Goal: Information Seeking & Learning: Learn about a topic

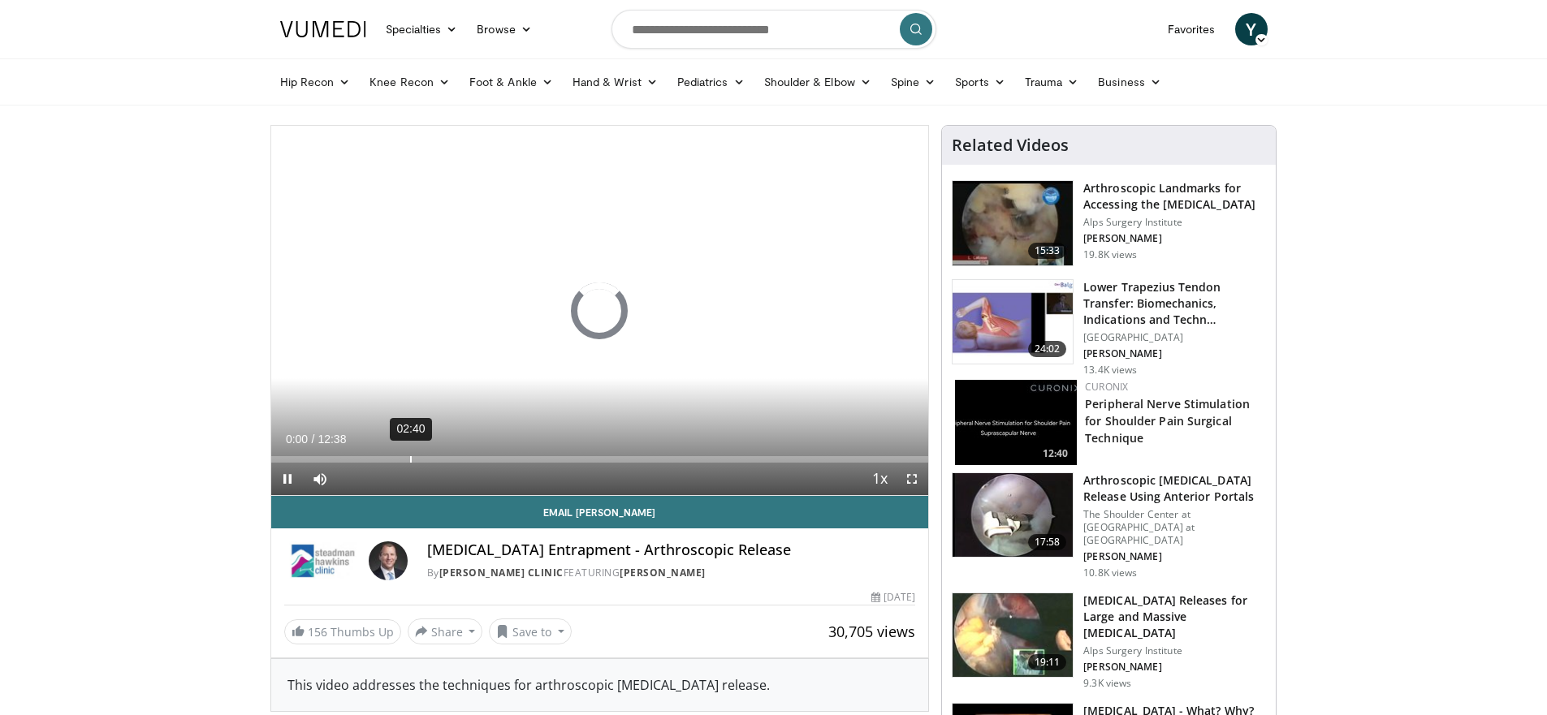
click at [409, 453] on div "Loaded : 0.00% 02:40 00:00" at bounding box center [600, 454] width 658 height 15
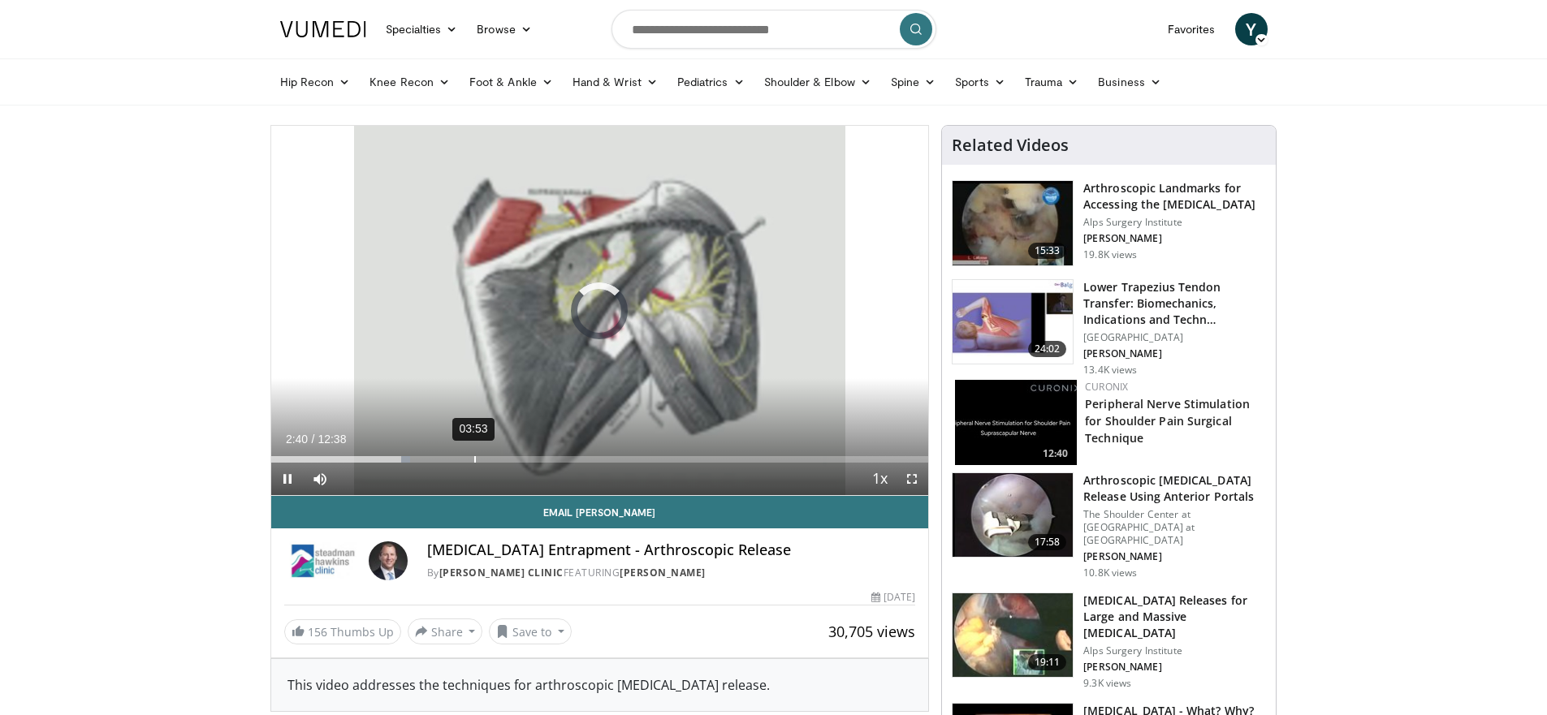
click at [474, 451] on div "Loaded : 21.13% 03:53 02:40" at bounding box center [600, 454] width 658 height 15
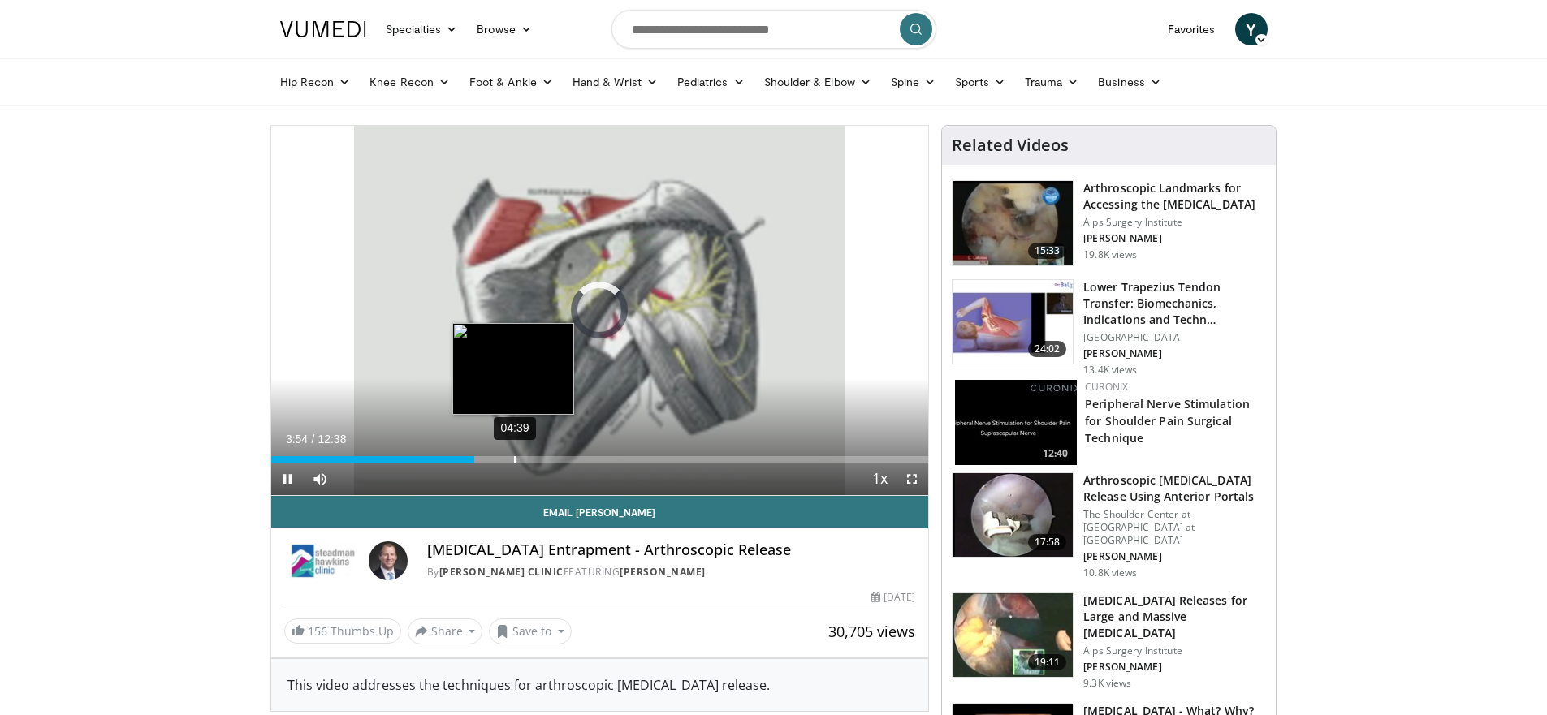
click at [513, 451] on div "Loaded : 0.00% 04:39 03:54" at bounding box center [600, 454] width 658 height 15
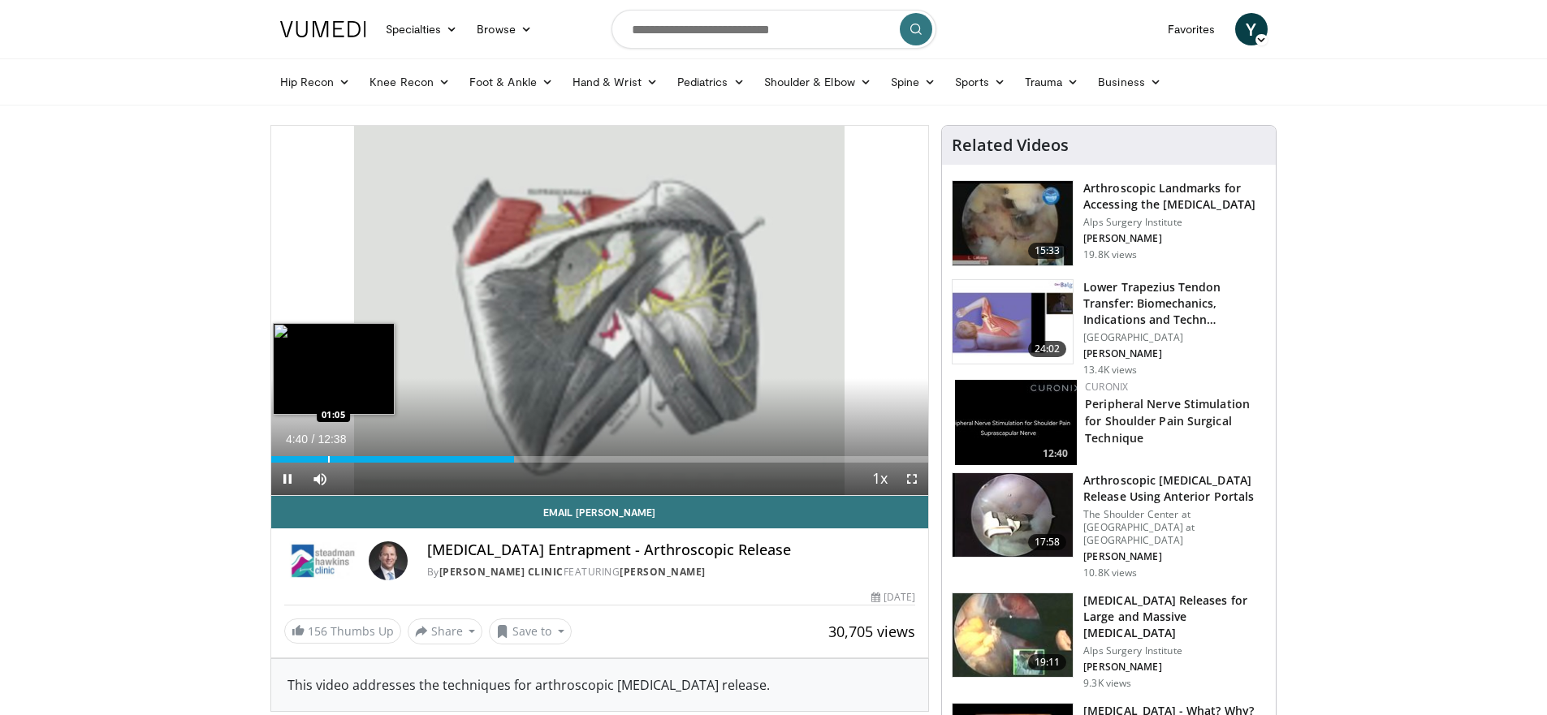
click at [327, 453] on div "Loaded : 36.97% 04:40 01:05" at bounding box center [600, 454] width 658 height 15
click at [311, 453] on div "Loaded : 11.88% 01:06 00:46" at bounding box center [600, 454] width 658 height 15
click at [286, 456] on div "Progress Bar" at bounding box center [287, 459] width 2 height 6
click at [277, 458] on div "Progress Bar" at bounding box center [278, 459] width 2 height 6
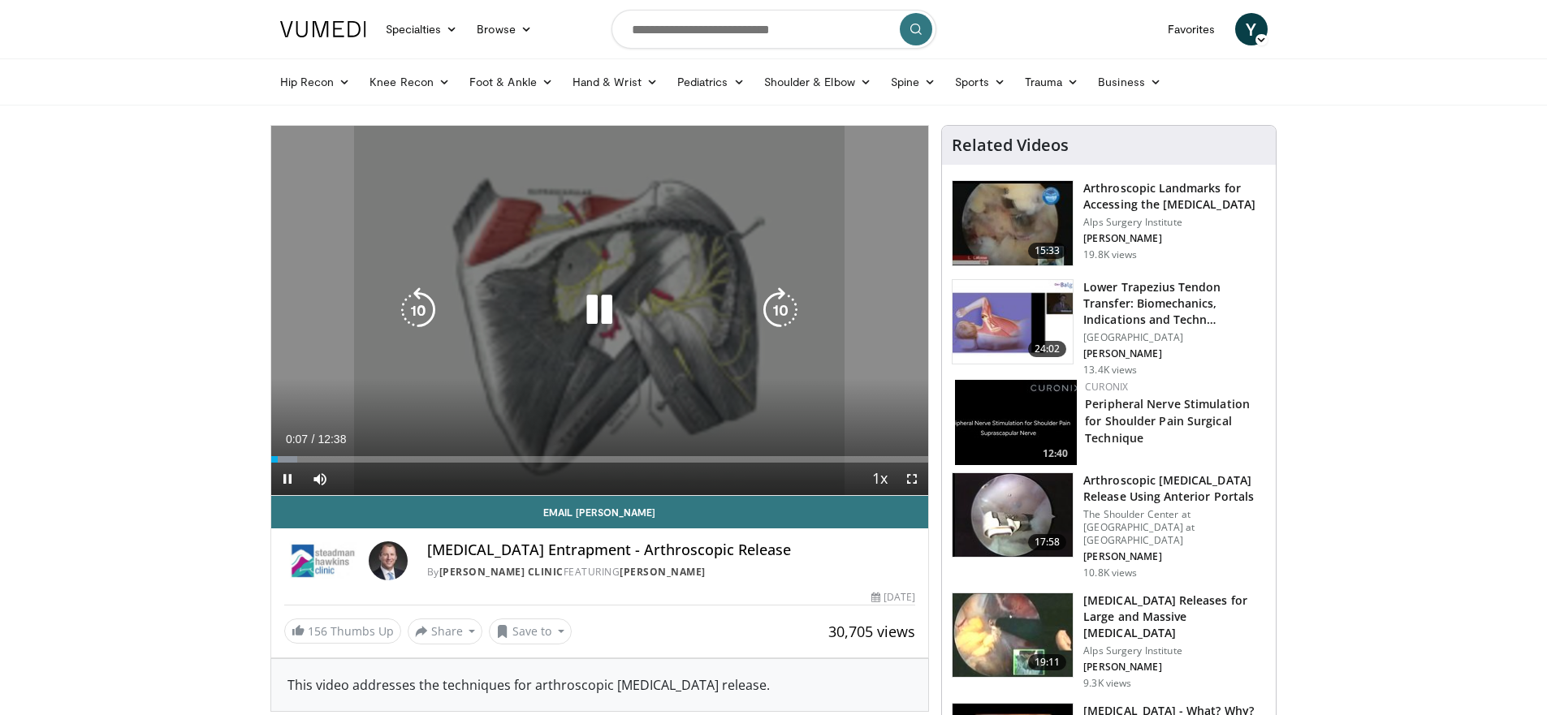
click at [292, 460] on div "Progress Bar" at bounding box center [284, 459] width 26 height 6
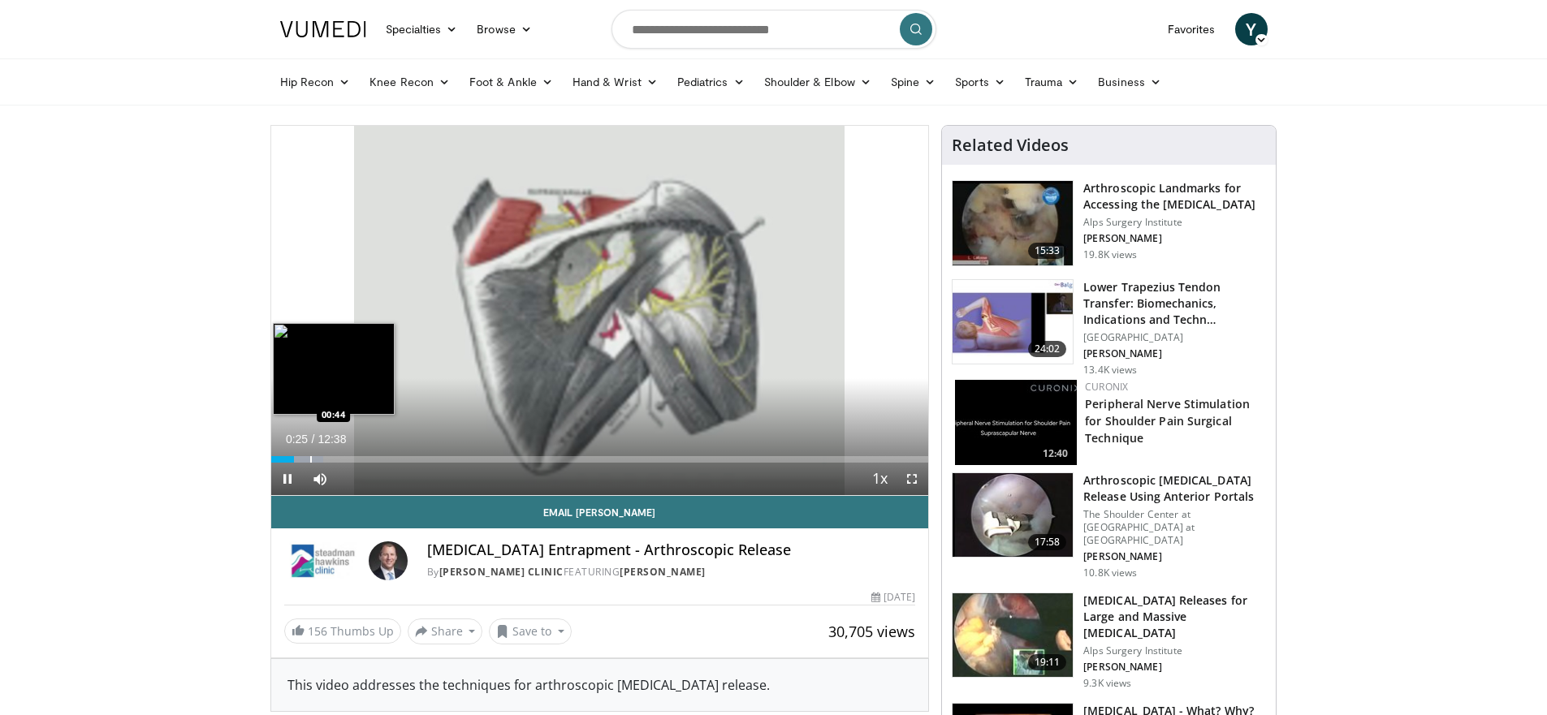
click at [310, 459] on div "Progress Bar" at bounding box center [311, 459] width 2 height 6
click at [338, 458] on div "Progress Bar" at bounding box center [339, 459] width 2 height 6
click at [347, 461] on div "Progress Bar" at bounding box center [348, 459] width 2 height 6
click at [358, 460] on div "Progress Bar" at bounding box center [359, 459] width 2 height 6
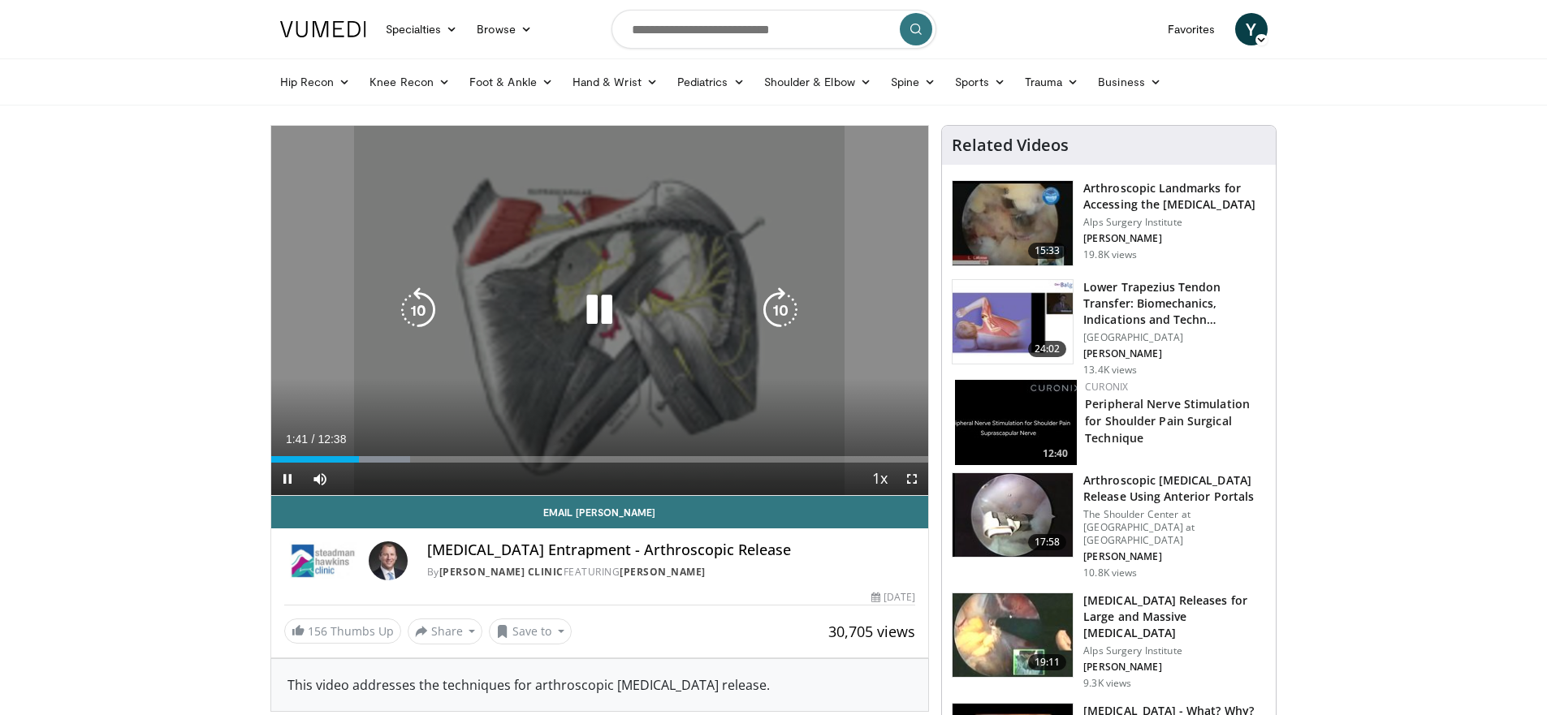
click at [0, 0] on div "Progress Bar" at bounding box center [0, 0] width 0 height 0
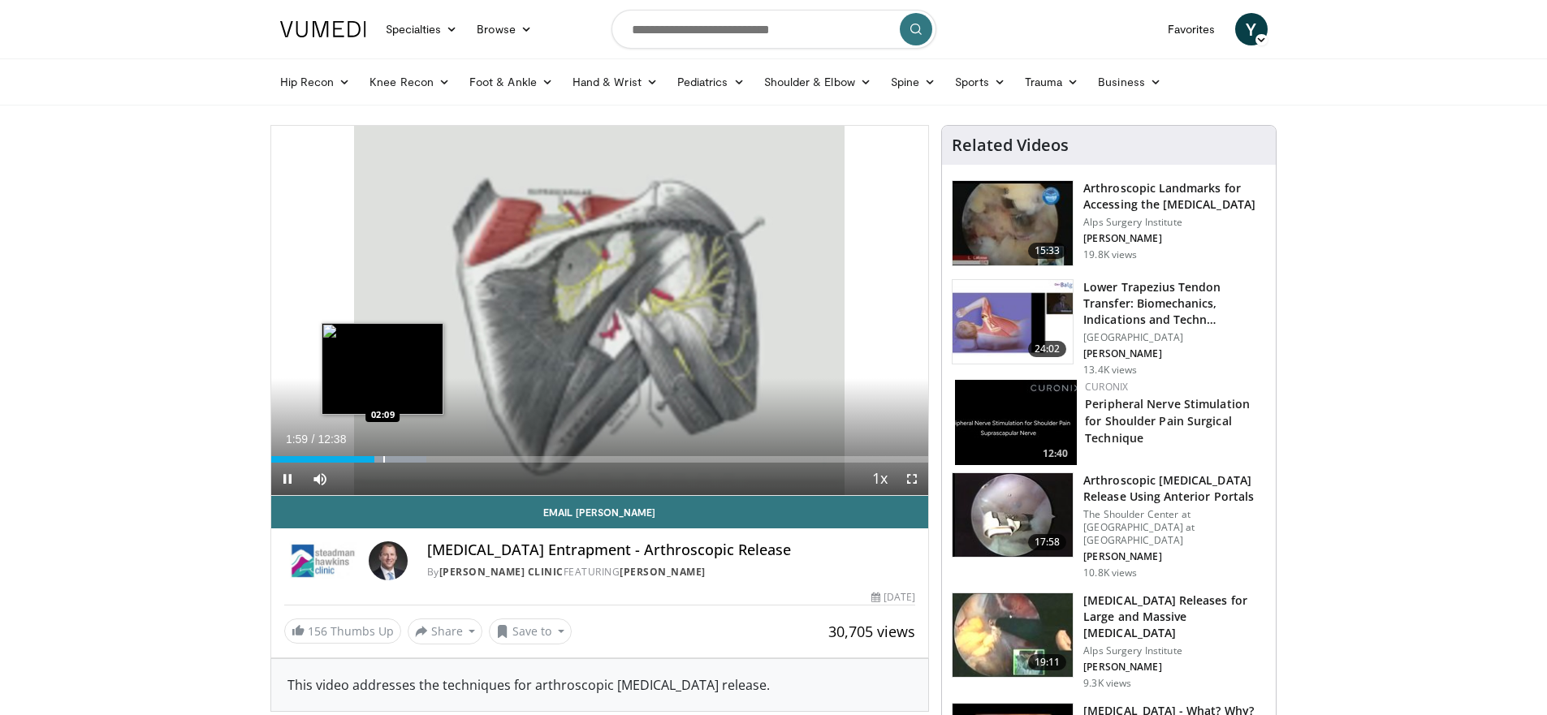
click at [383, 461] on div "Progress Bar" at bounding box center [384, 459] width 2 height 6
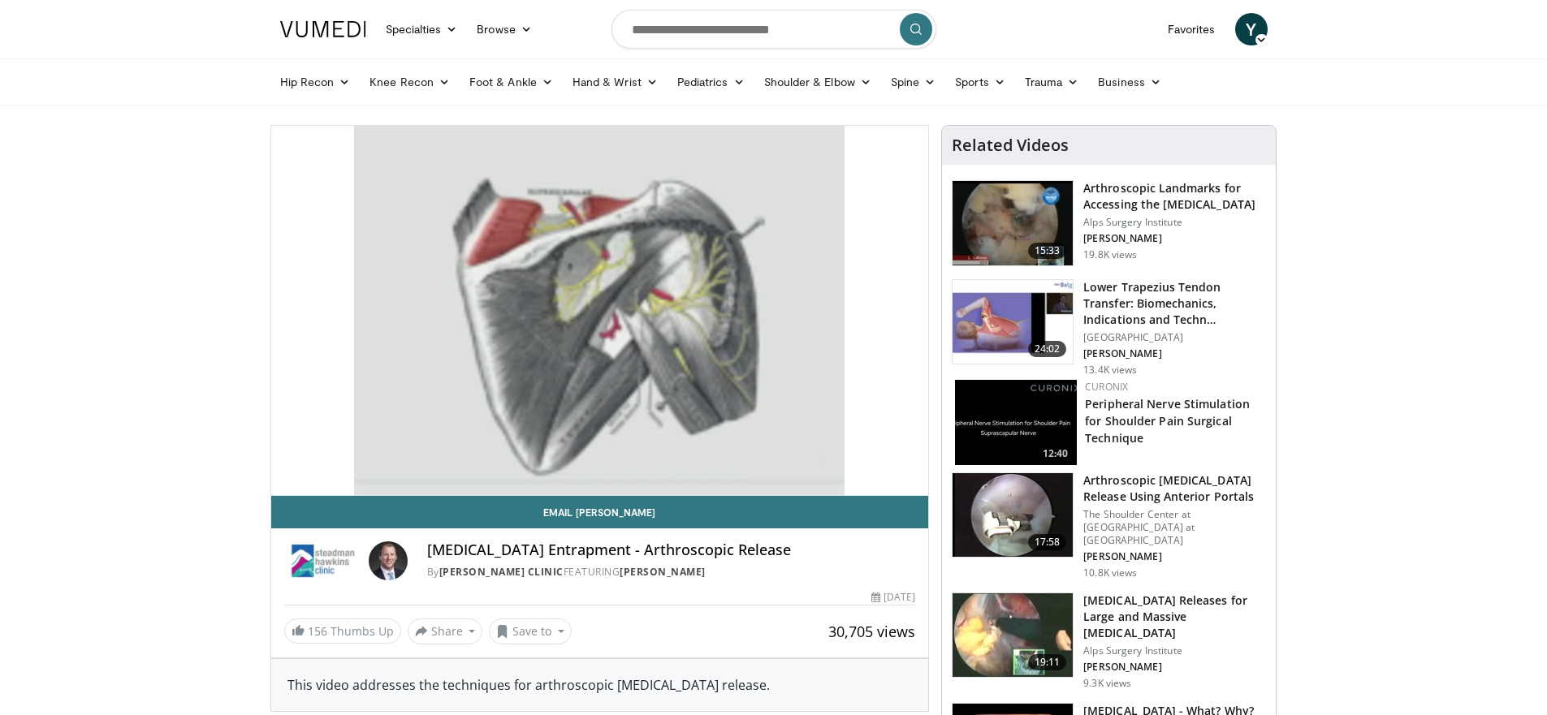
click at [389, 461] on div "10 seconds Tap to unmute" at bounding box center [600, 310] width 658 height 369
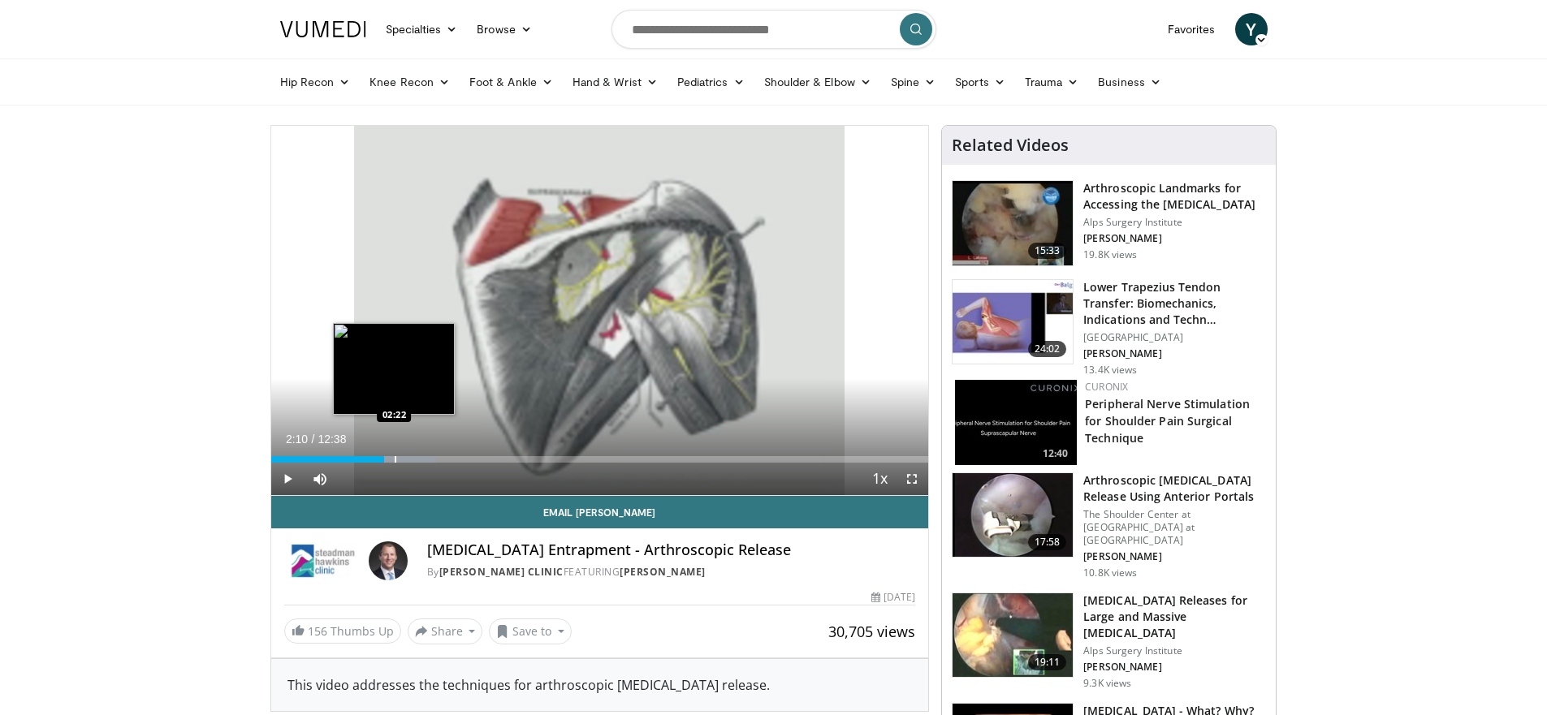
click at [395, 461] on div "Progress Bar" at bounding box center [396, 459] width 2 height 6
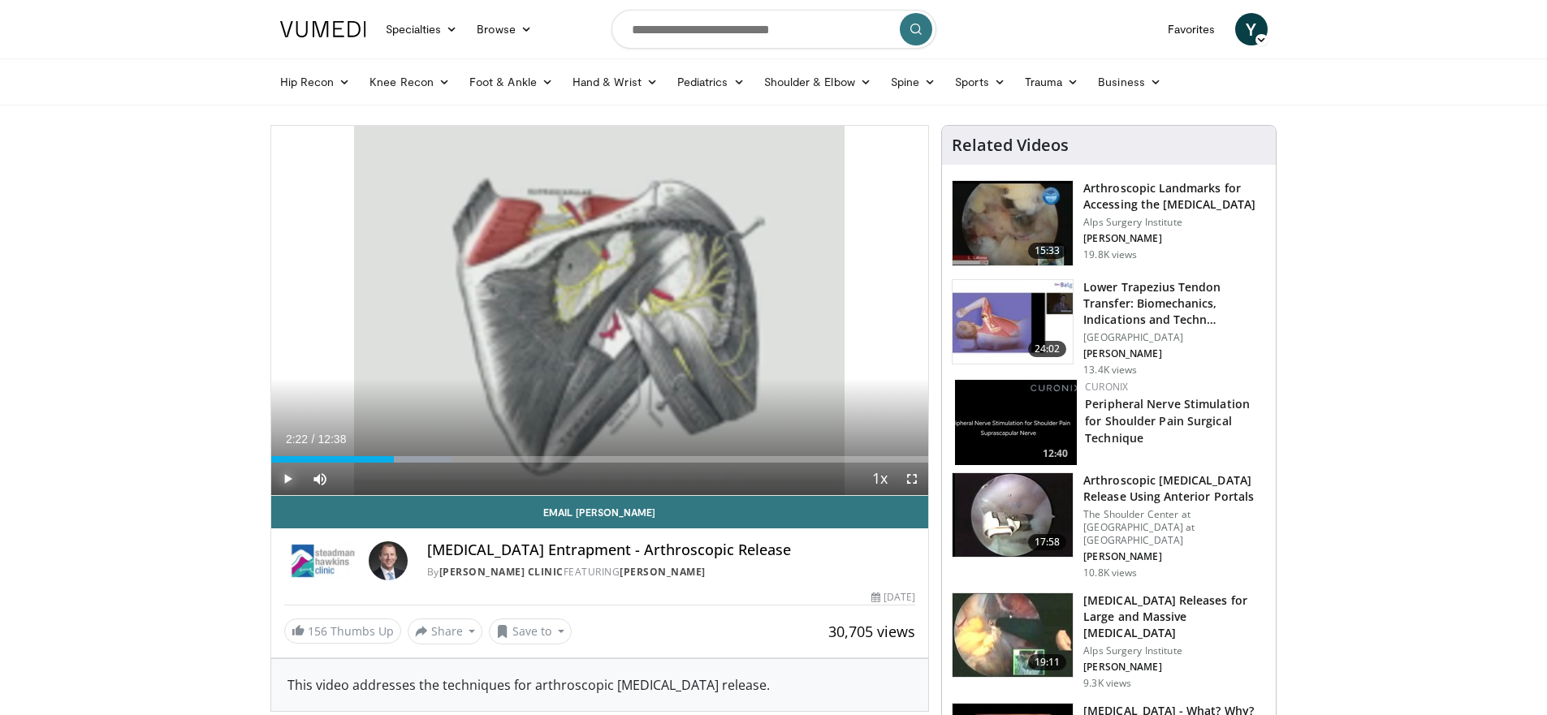
click at [287, 481] on span "Video Player" at bounding box center [287, 479] width 32 height 32
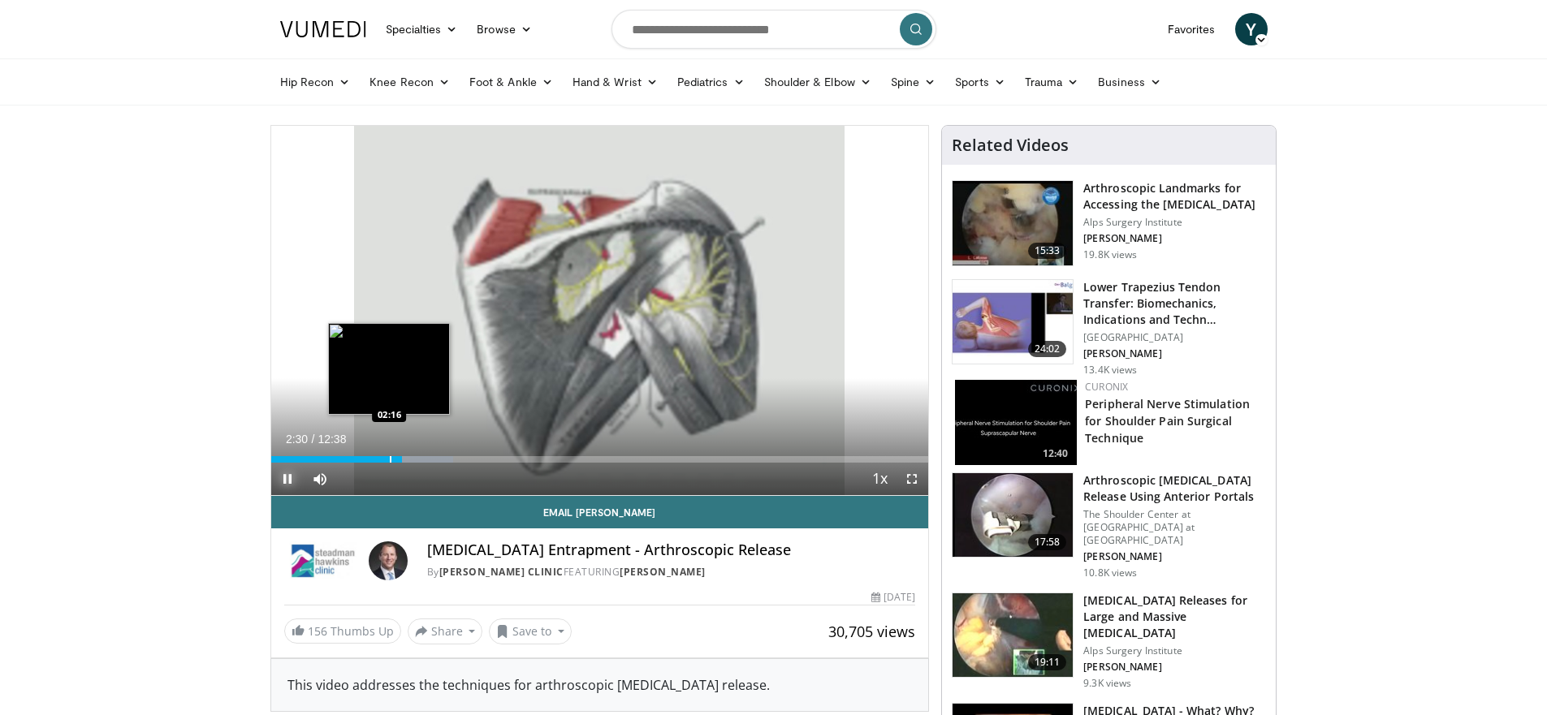
click at [390, 458] on div "Progress Bar" at bounding box center [391, 459] width 2 height 6
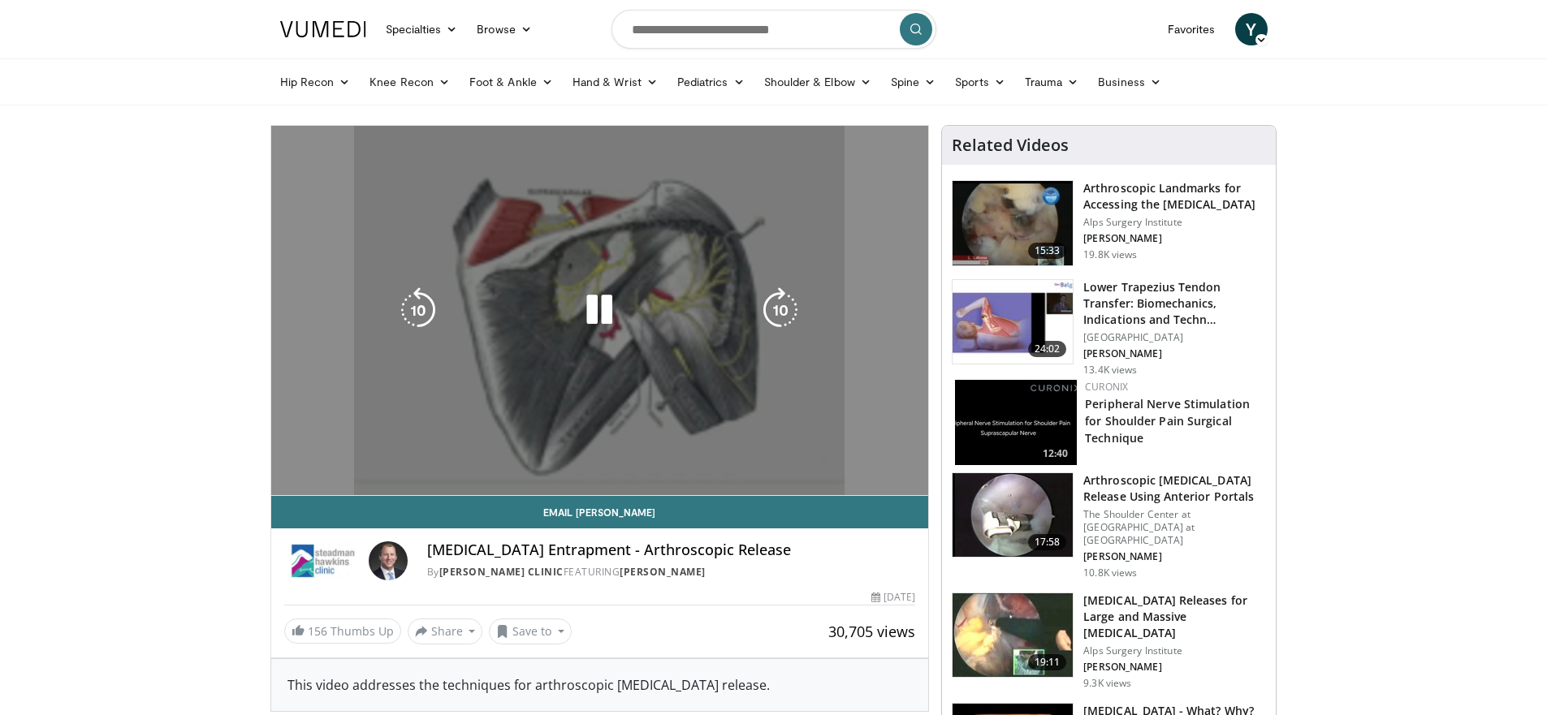
click at [380, 457] on div "10 seconds Tap to unmute" at bounding box center [600, 310] width 658 height 369
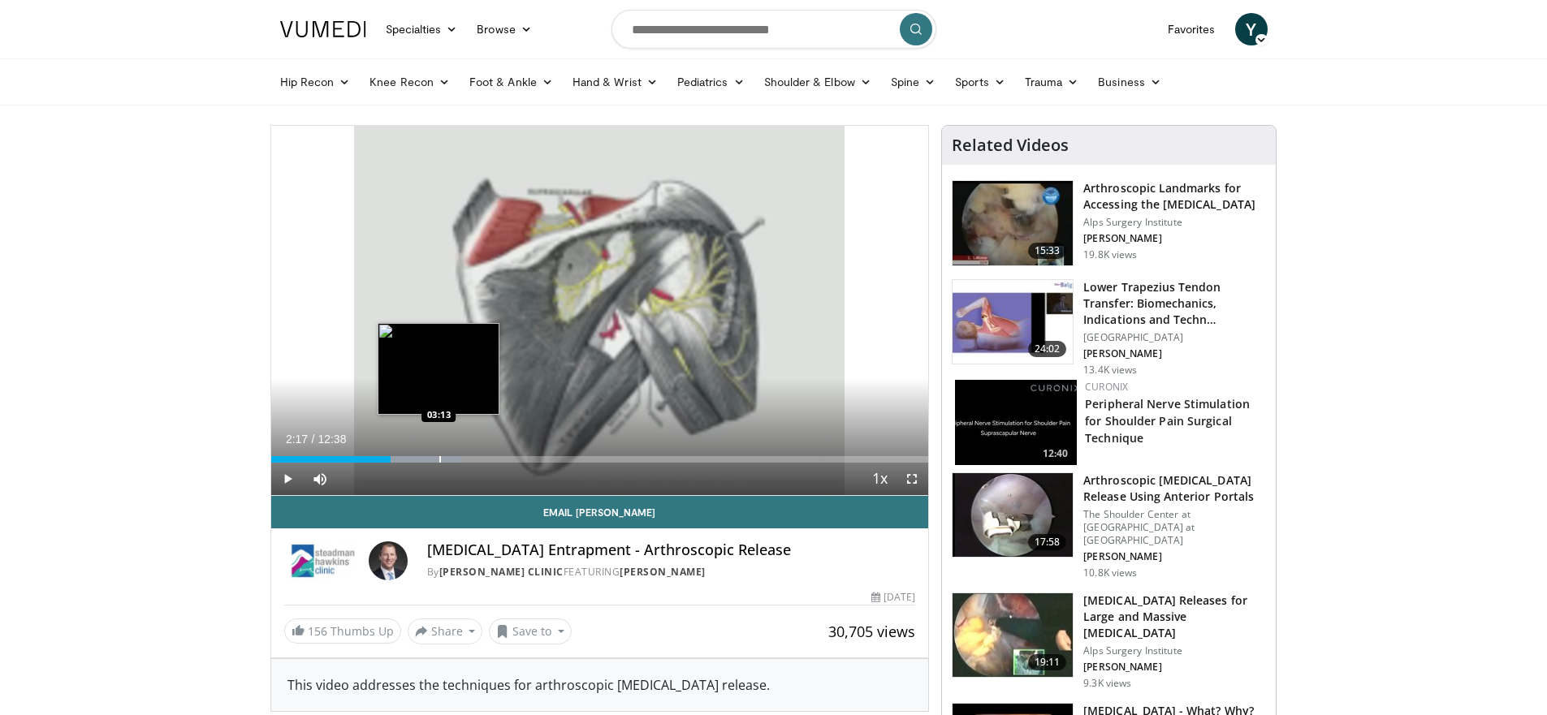
click at [439, 456] on div "Progress Bar" at bounding box center [440, 459] width 2 height 6
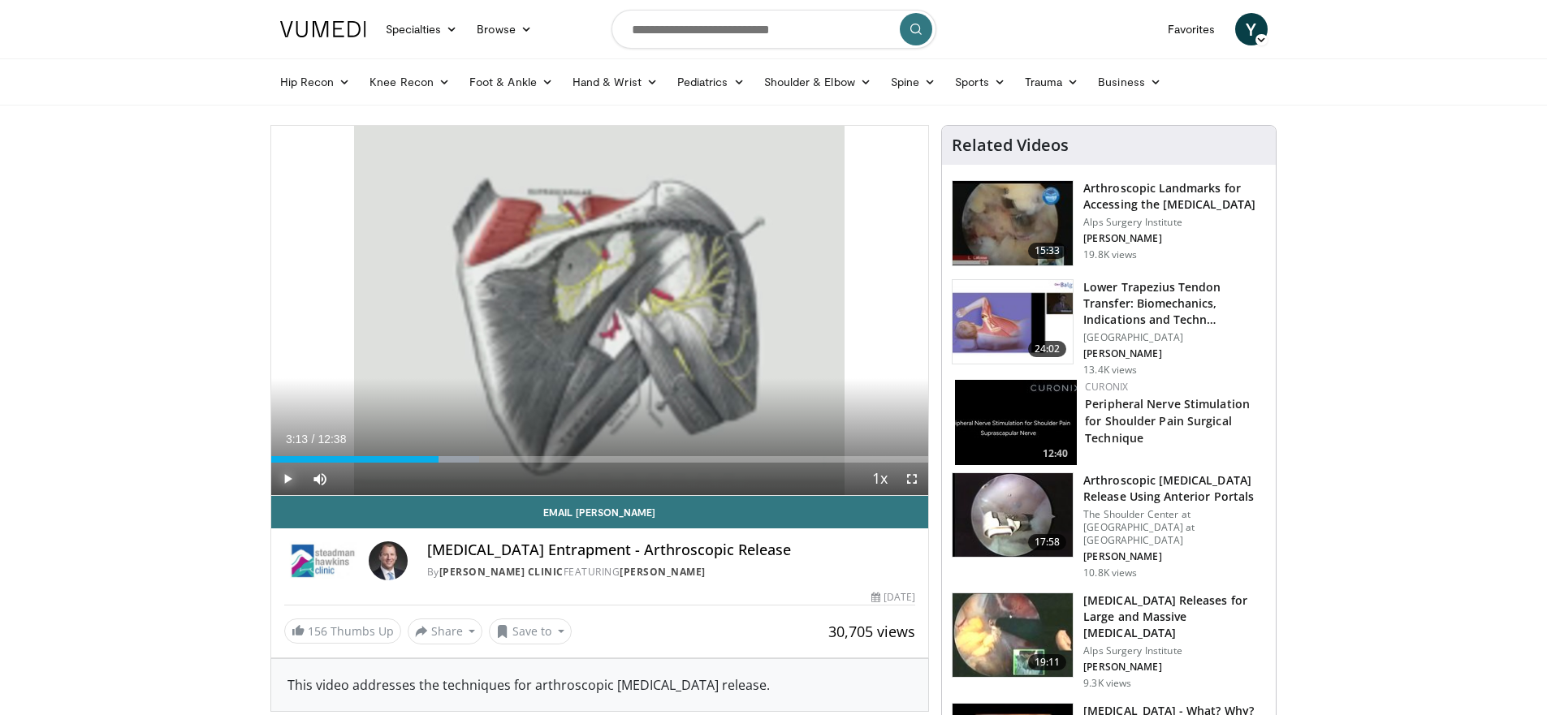
click at [286, 485] on span "Video Player" at bounding box center [287, 479] width 32 height 32
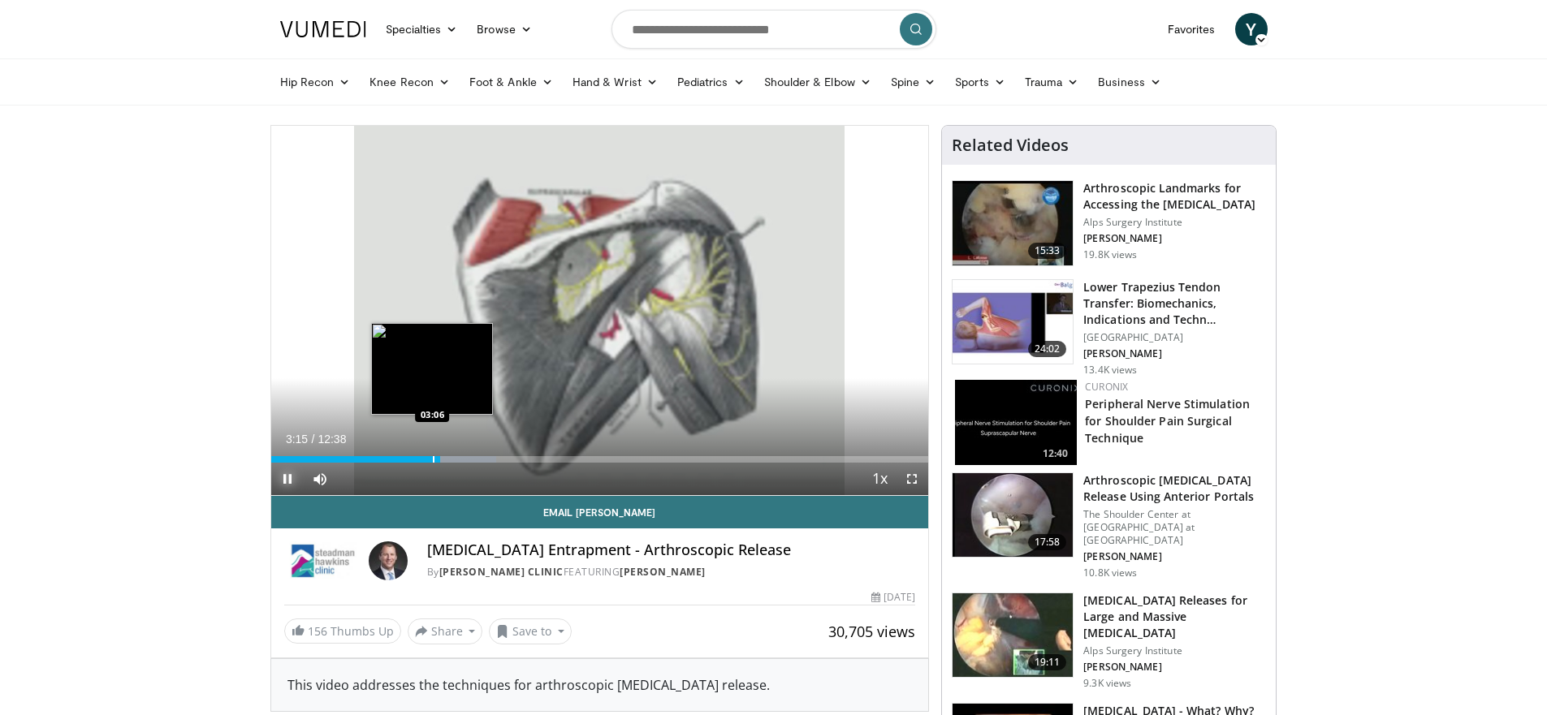
click at [432, 454] on div "Loaded : 34.24% 03:15 03:06" at bounding box center [600, 454] width 658 height 15
click at [423, 458] on div "Progress Bar" at bounding box center [424, 459] width 2 height 6
click at [423, 461] on div "Progress Bar" at bounding box center [424, 459] width 2 height 6
click at [448, 462] on div "Progress Bar" at bounding box center [454, 459] width 83 height 6
click at [459, 462] on div "Progress Bar" at bounding box center [460, 459] width 2 height 6
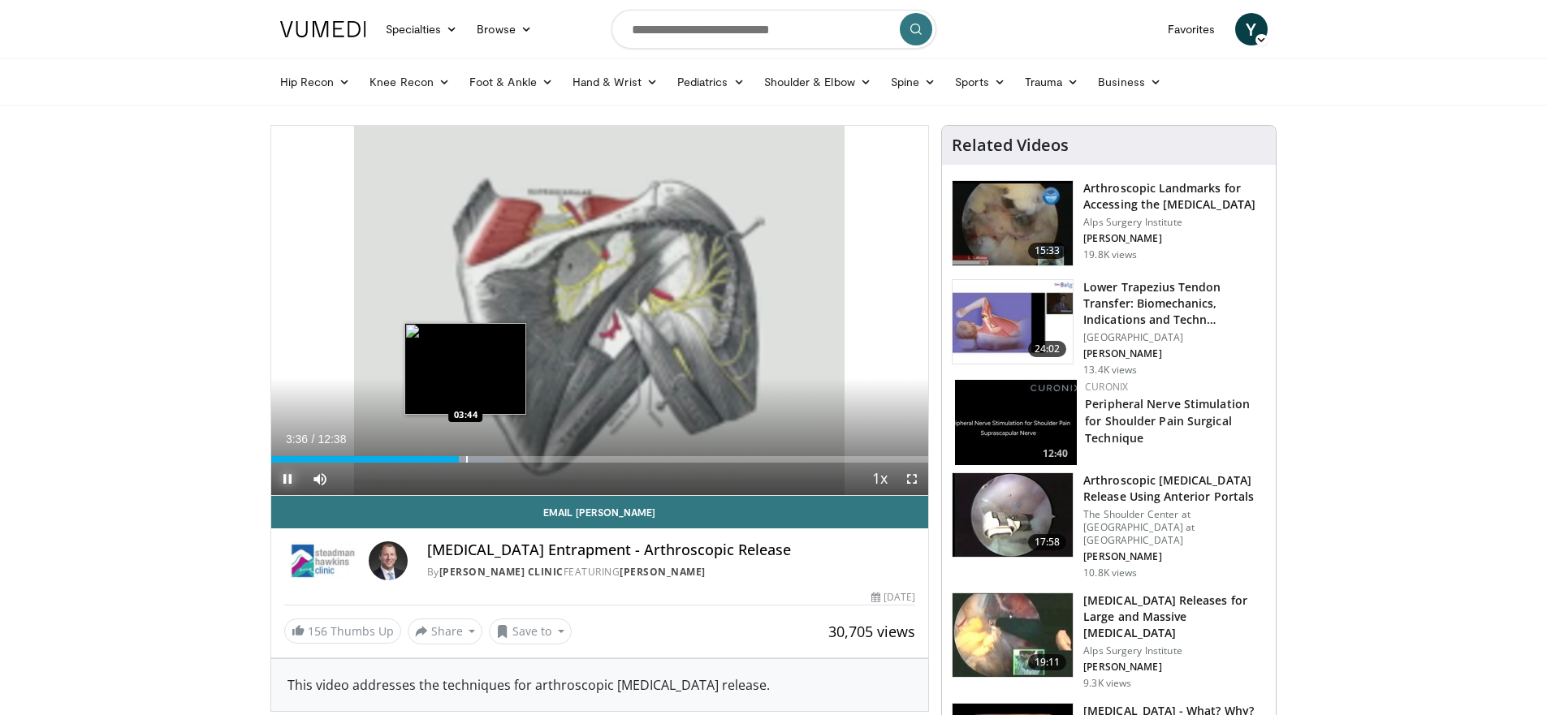
click at [466, 462] on div "Progress Bar" at bounding box center [467, 459] width 2 height 6
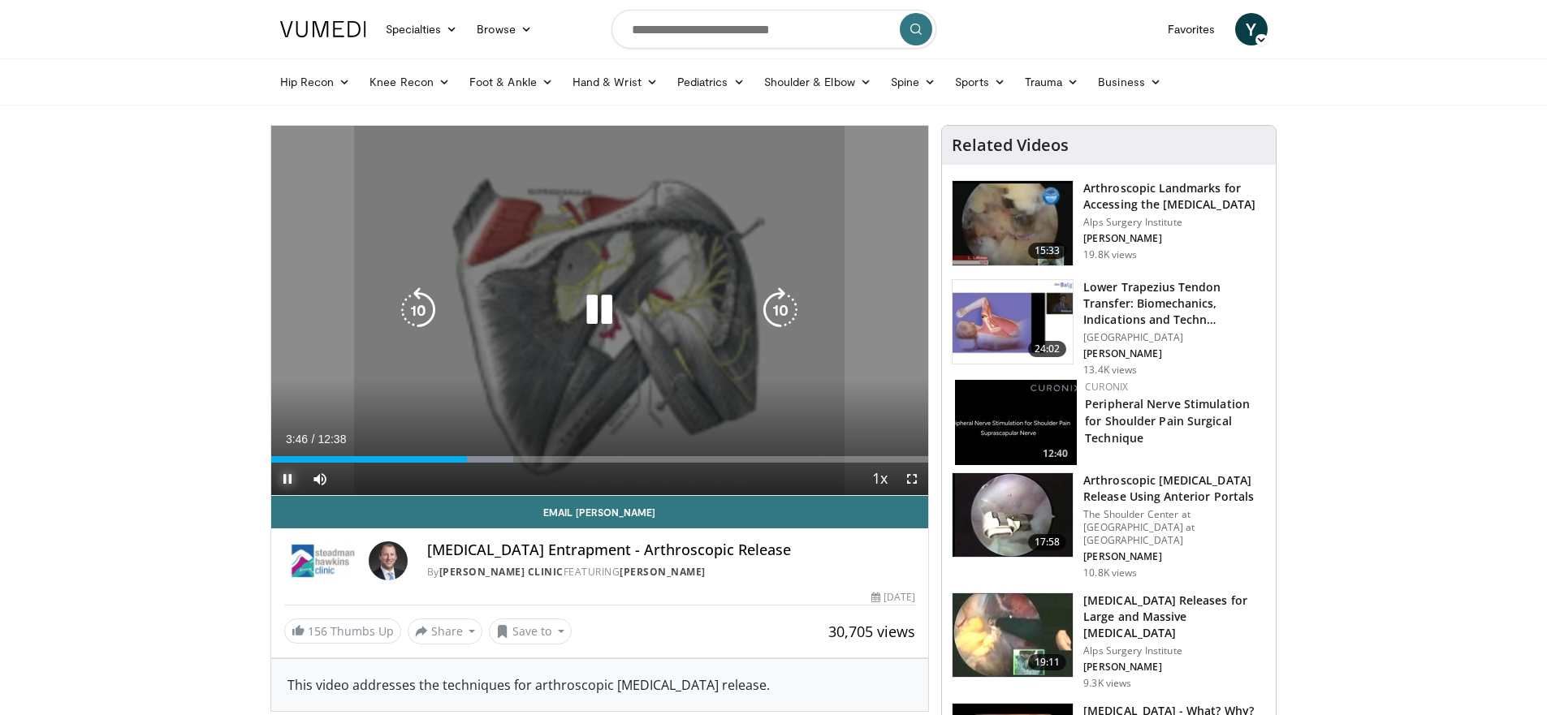
click at [477, 462] on div "Progress Bar" at bounding box center [477, 459] width 72 height 6
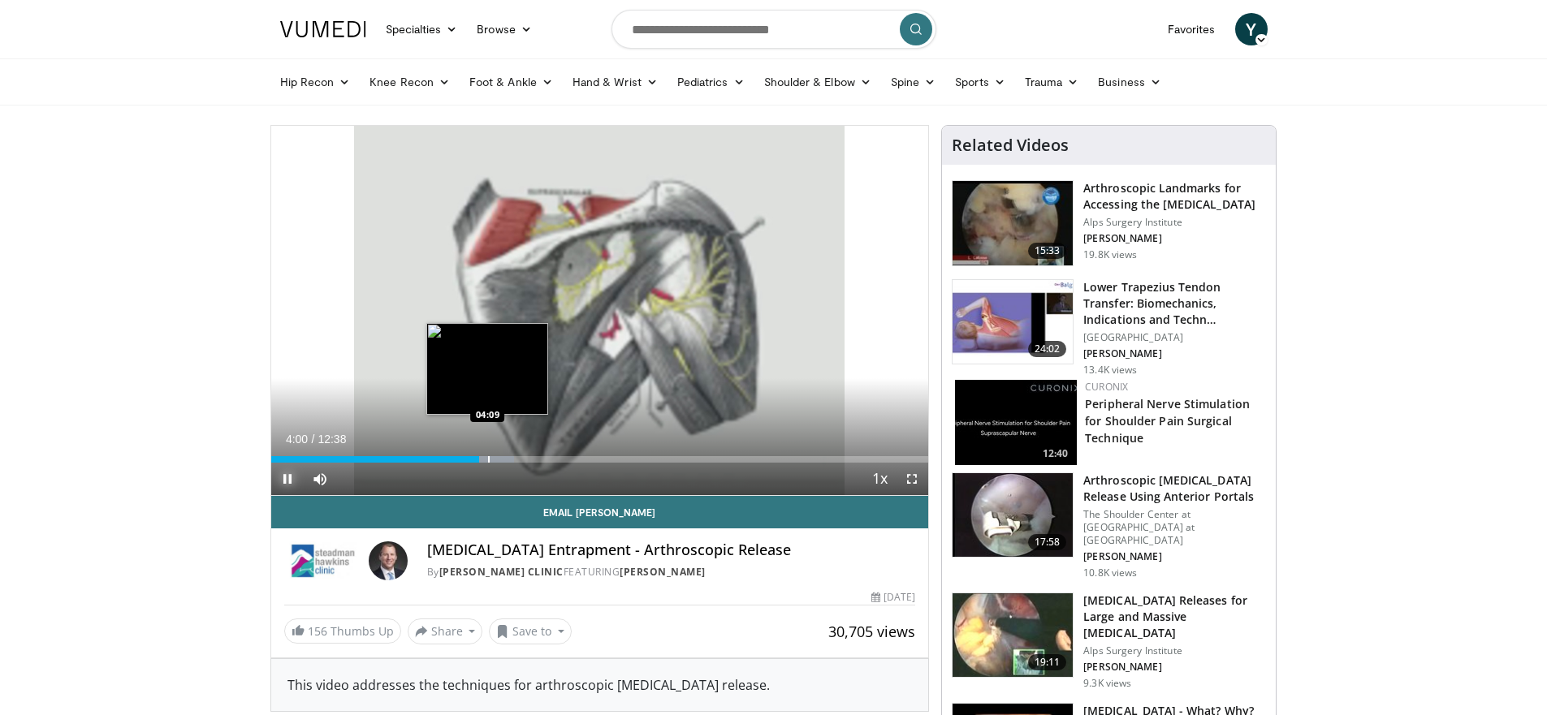
click at [488, 461] on div "Progress Bar" at bounding box center [489, 459] width 2 height 6
click at [504, 460] on div "Progress Bar" at bounding box center [505, 459] width 2 height 6
click at [528, 461] on div "Progress Bar" at bounding box center [529, 459] width 2 height 6
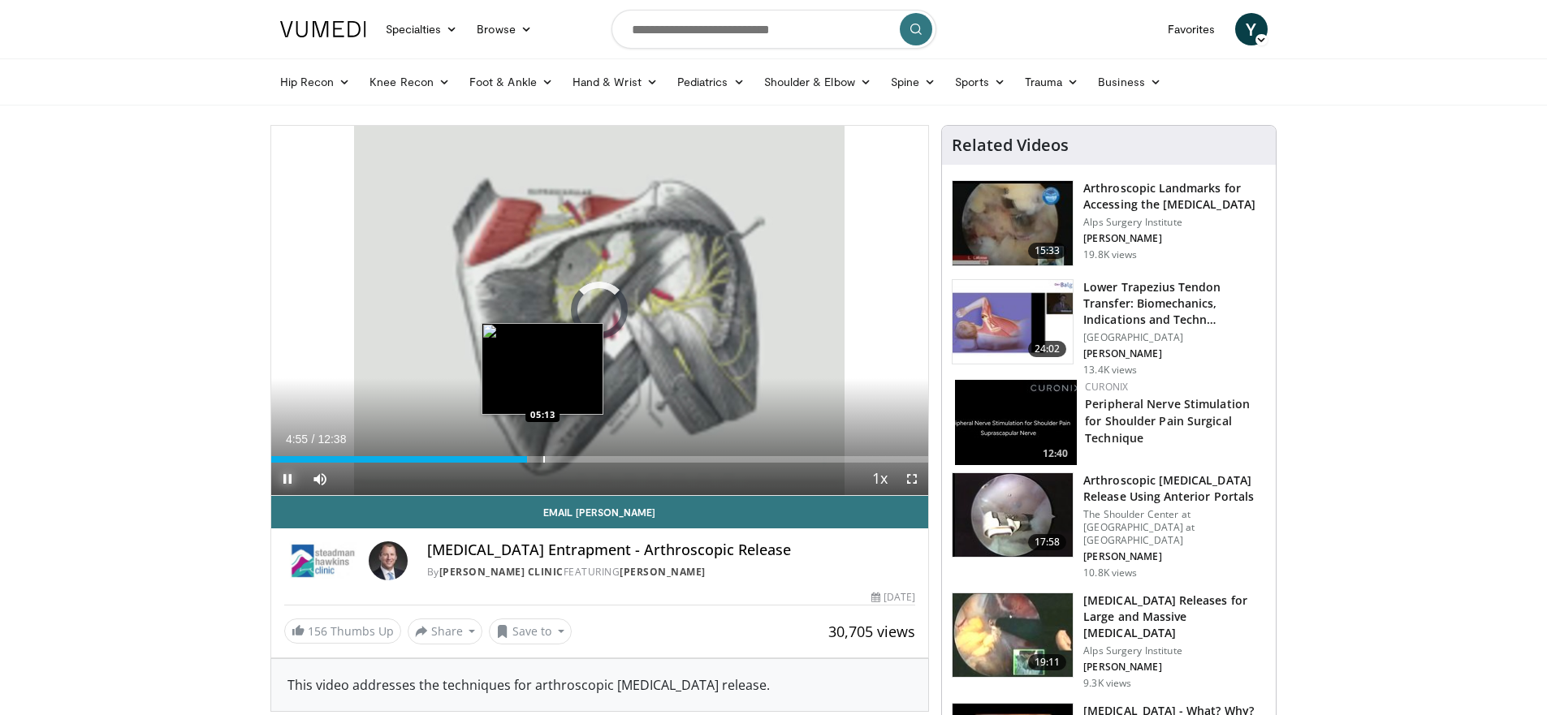
click at [543, 458] on div "Progress Bar" at bounding box center [544, 459] width 2 height 6
click at [565, 456] on div "Progress Bar" at bounding box center [566, 459] width 2 height 6
click at [581, 460] on div "Progress Bar" at bounding box center [582, 459] width 2 height 6
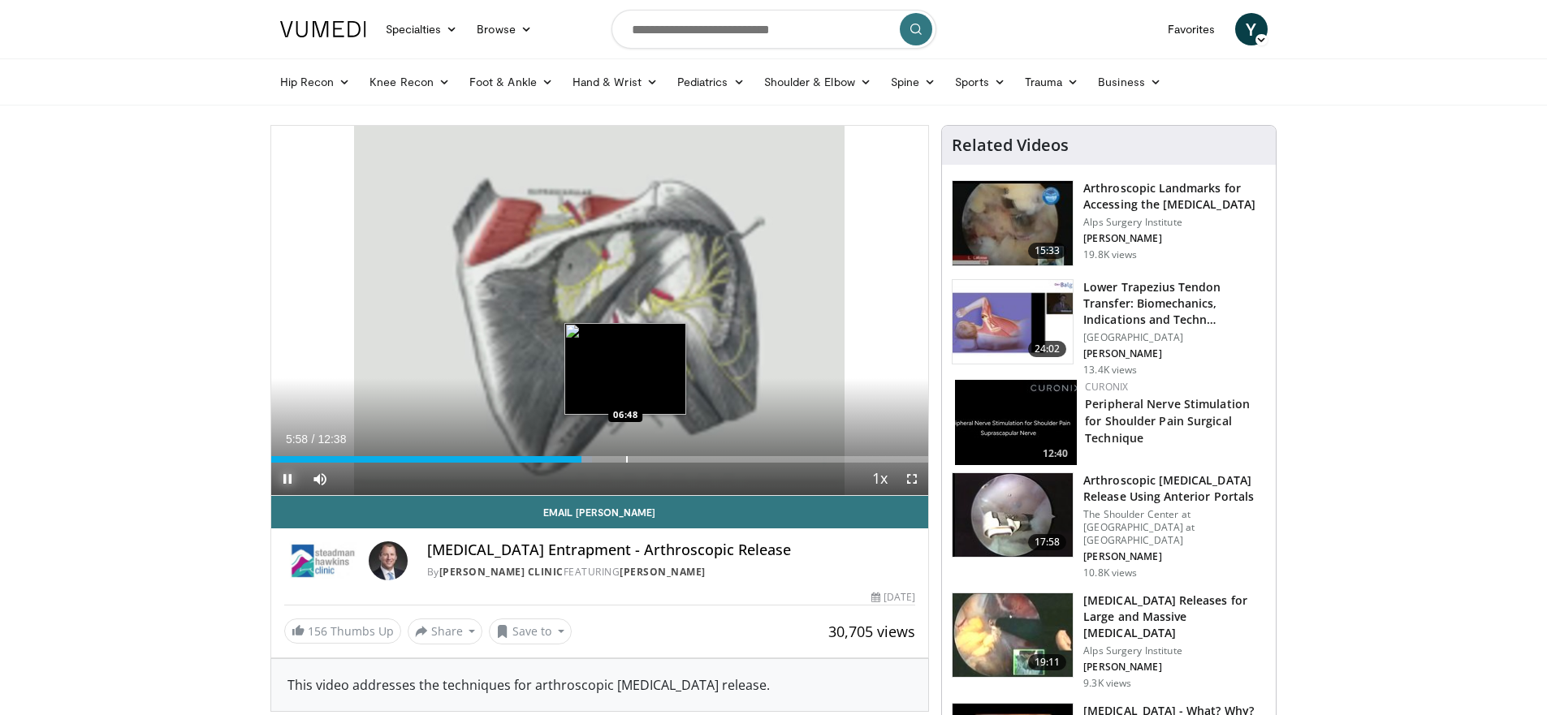
click at [626, 458] on div "Progress Bar" at bounding box center [627, 459] width 2 height 6
click at [658, 457] on div "Progress Bar" at bounding box center [659, 459] width 2 height 6
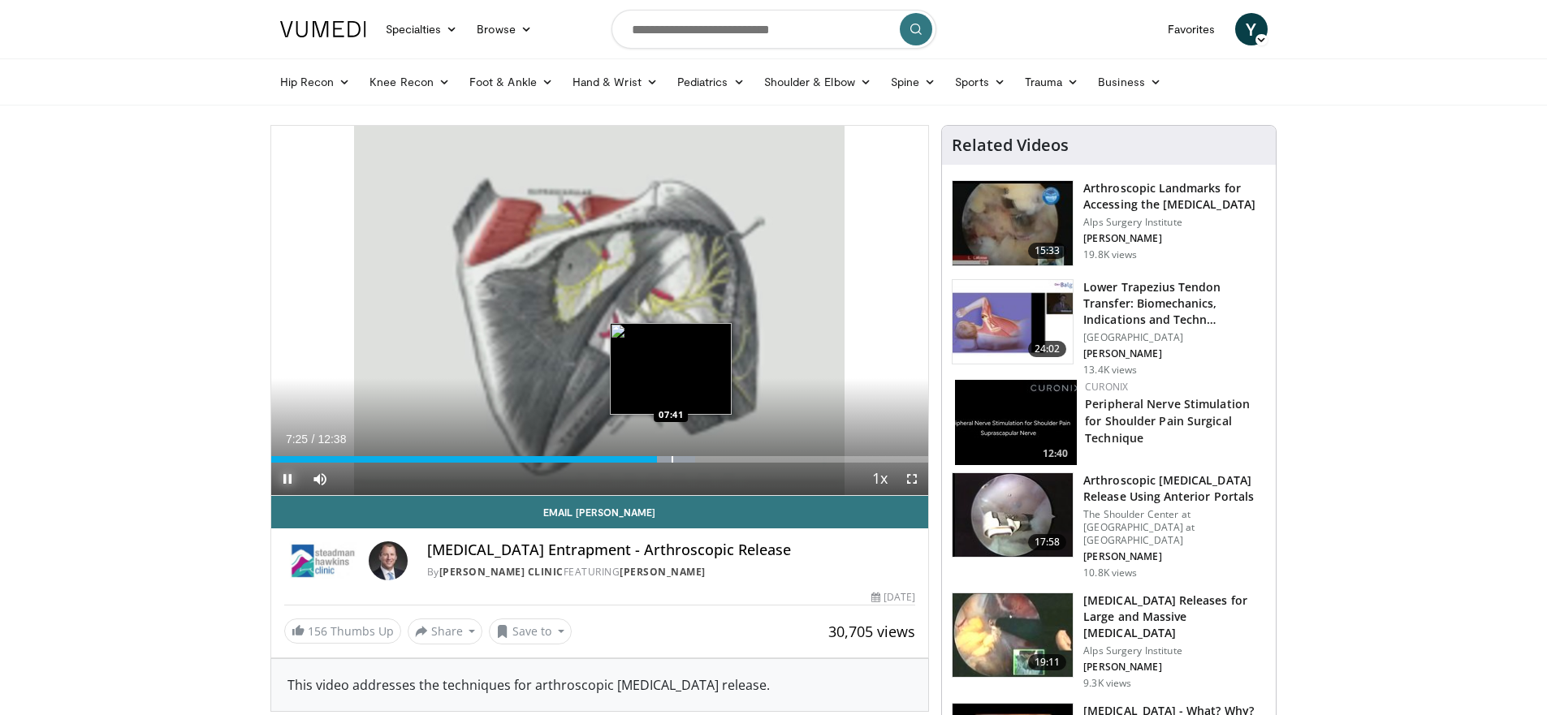
click at [671, 457] on div "Progress Bar" at bounding box center [672, 459] width 2 height 6
click at [702, 458] on div "Progress Bar" at bounding box center [703, 459] width 2 height 6
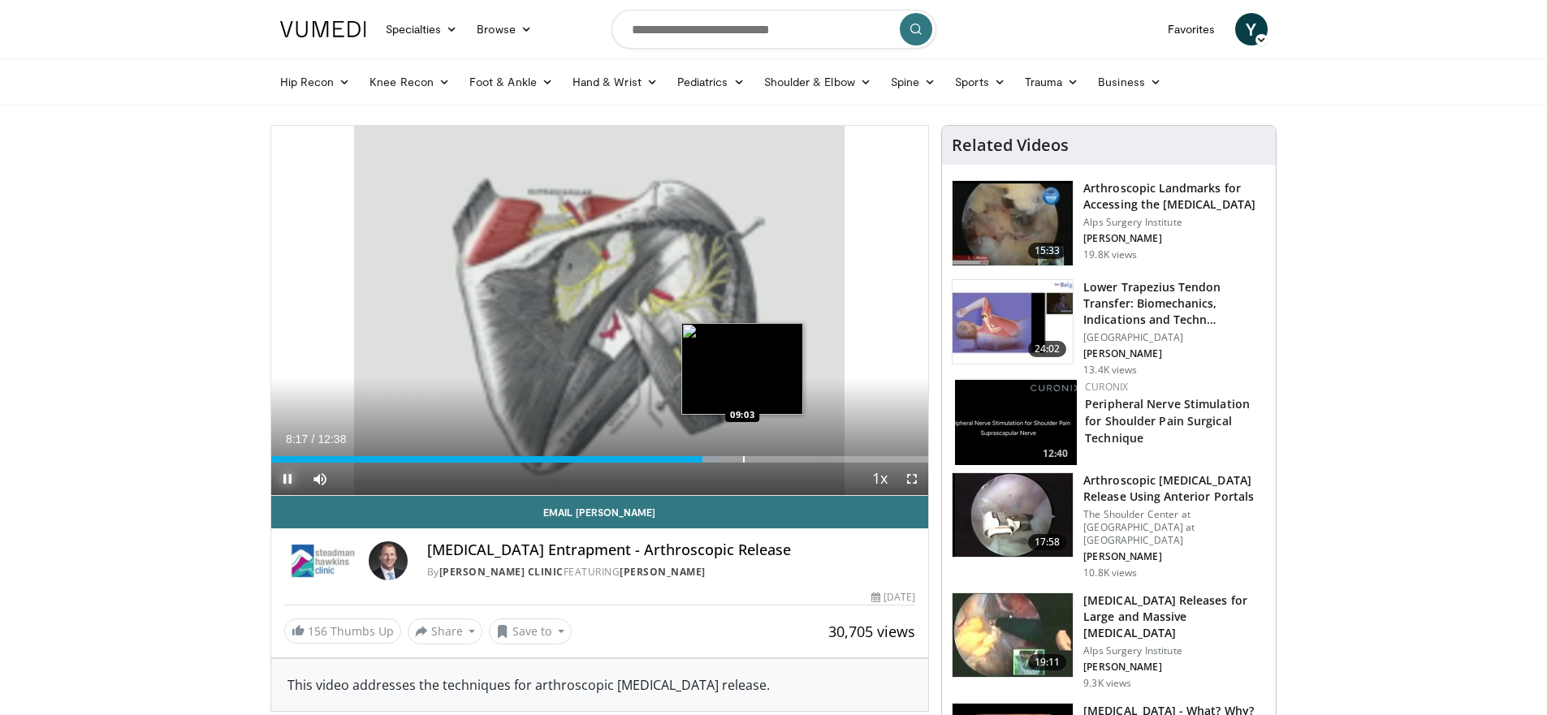
click at [743, 461] on div "Progress Bar" at bounding box center [744, 459] width 2 height 6
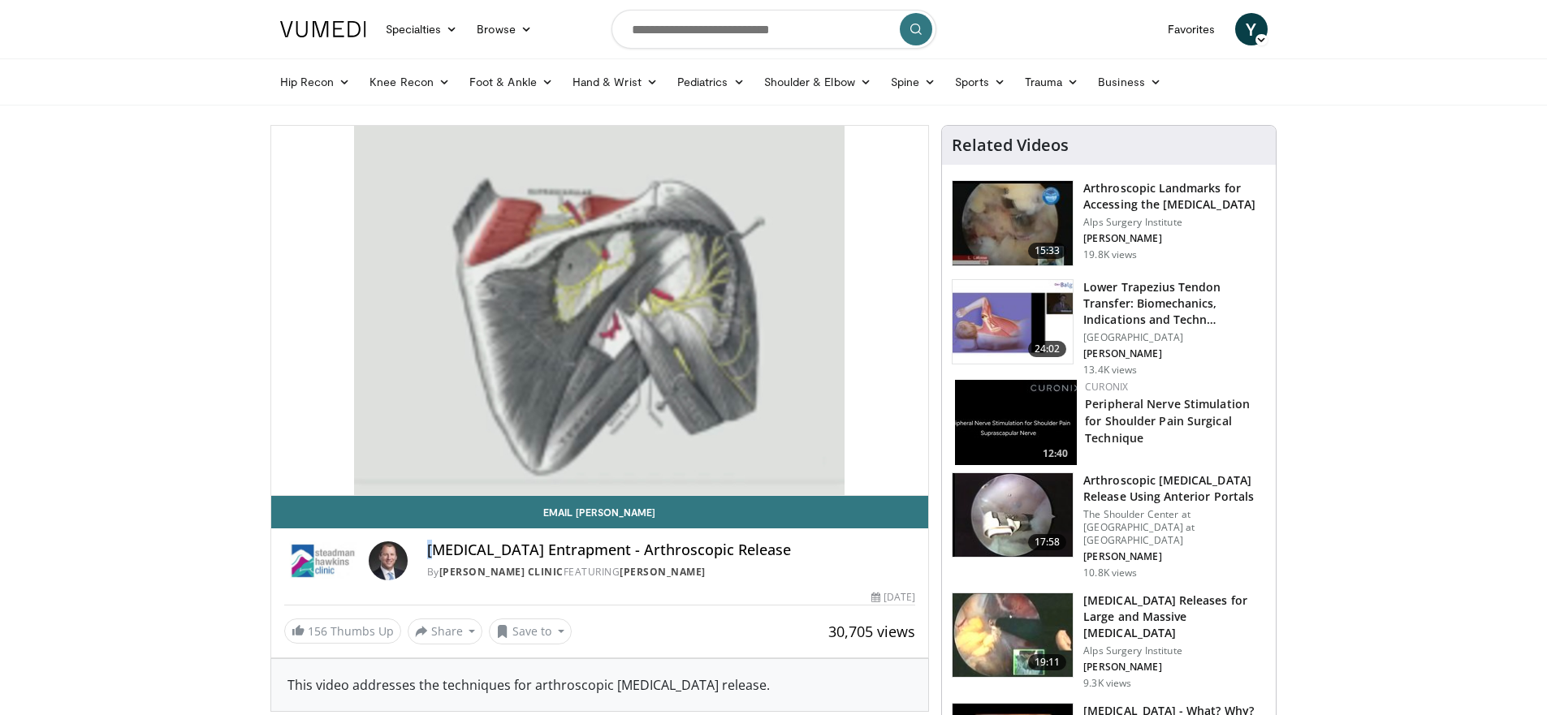
click at [430, 550] on h4 "Suprascapular Nerve Entrapment - Arthroscopic Release" at bounding box center [671, 551] width 489 height 18
click at [428, 550] on h4 "Suprascapular Nerve Entrapment - Arthroscopic Release" at bounding box center [671, 551] width 489 height 18
drag, startPoint x: 429, startPoint y: 549, endPoint x: 658, endPoint y: 550, distance: 229.8
click at [658, 550] on h4 "Suprascapular Nerve Entrapment - Arthroscopic Release" at bounding box center [671, 551] width 489 height 18
copy h4 "Suprascapular Nerve Entrapment"
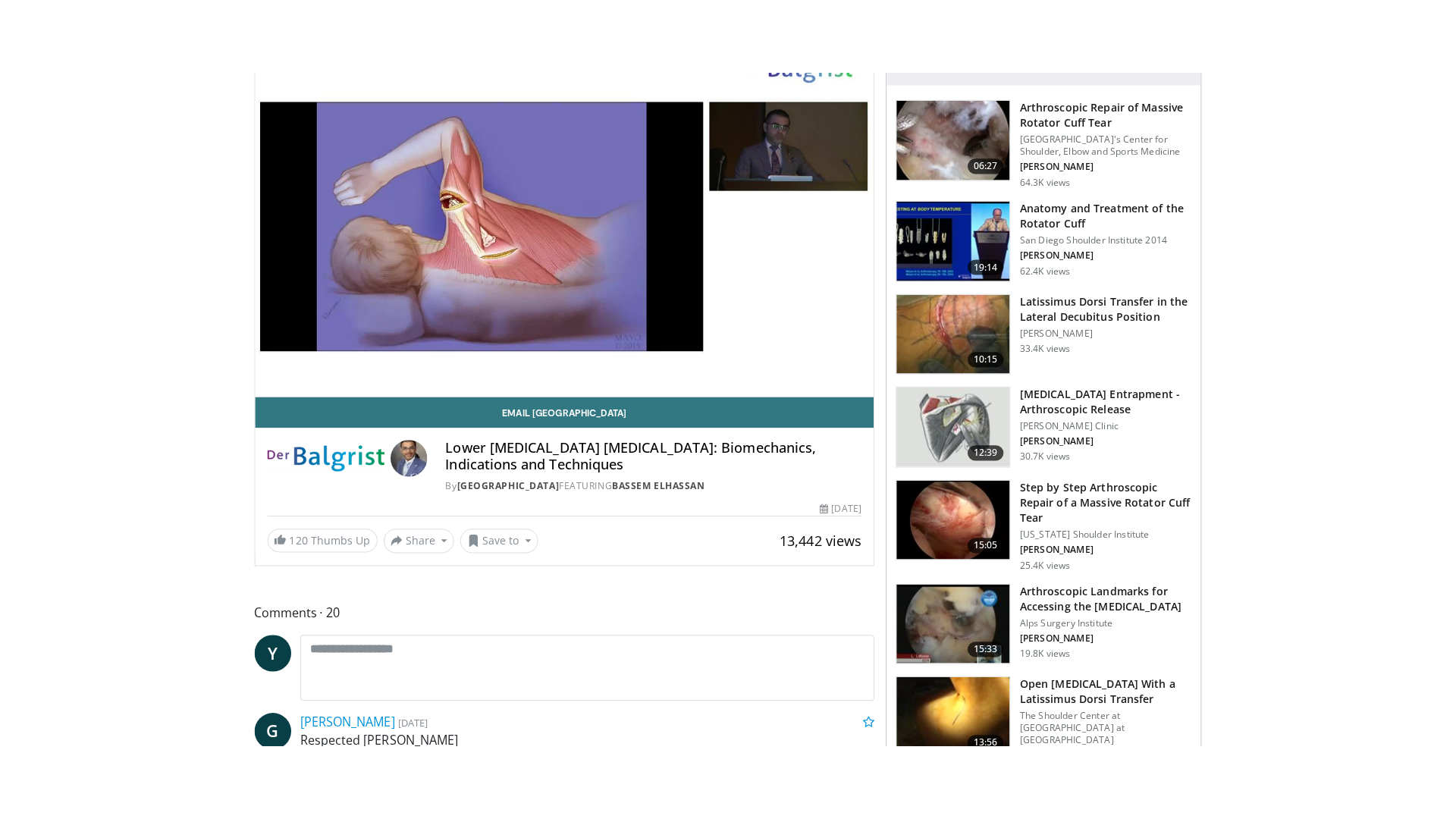
scroll to position [126, 0]
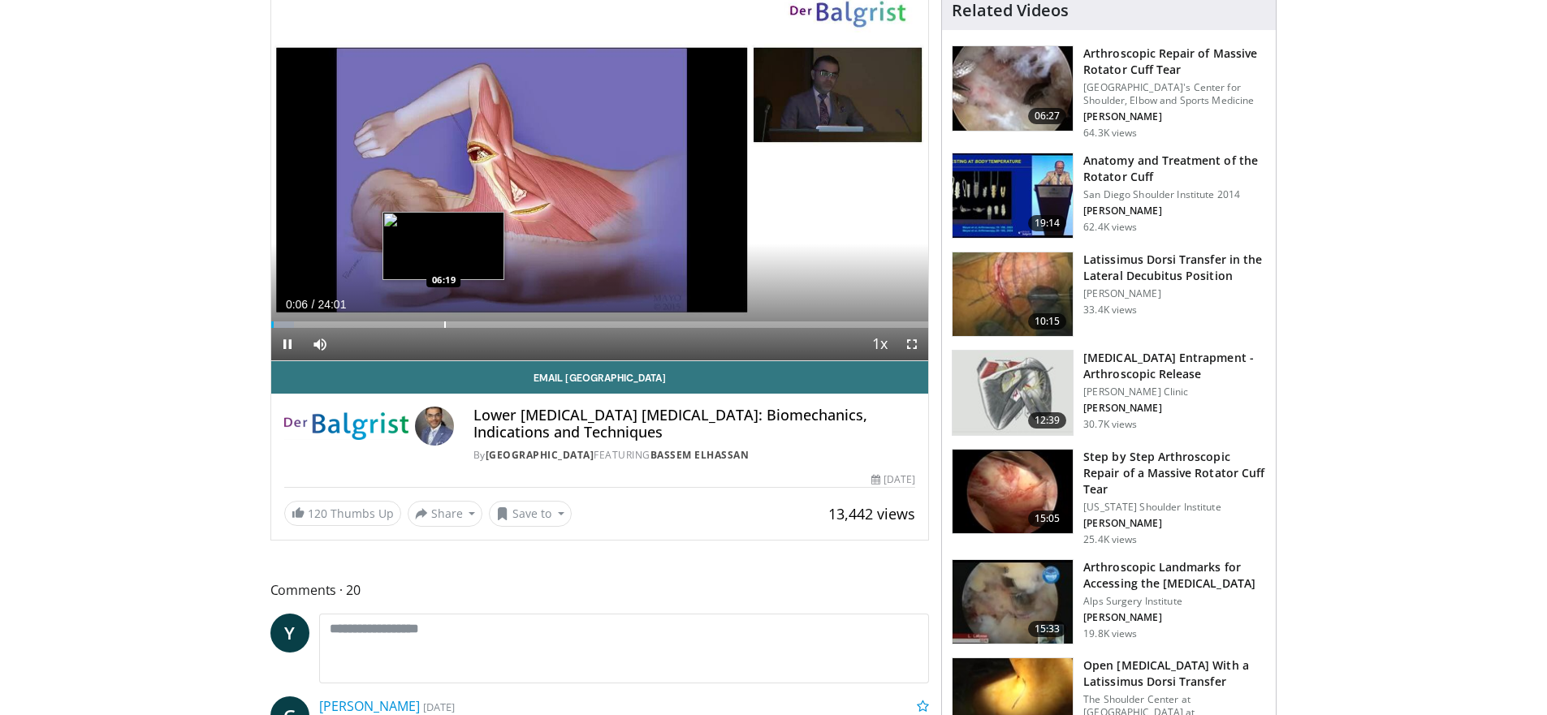
click at [444, 326] on div "Progress Bar" at bounding box center [445, 325] width 2 height 6
click at [412, 326] on div "Progress Bar" at bounding box center [413, 325] width 2 height 6
click at [467, 323] on div "Progress Bar" at bounding box center [468, 325] width 2 height 6
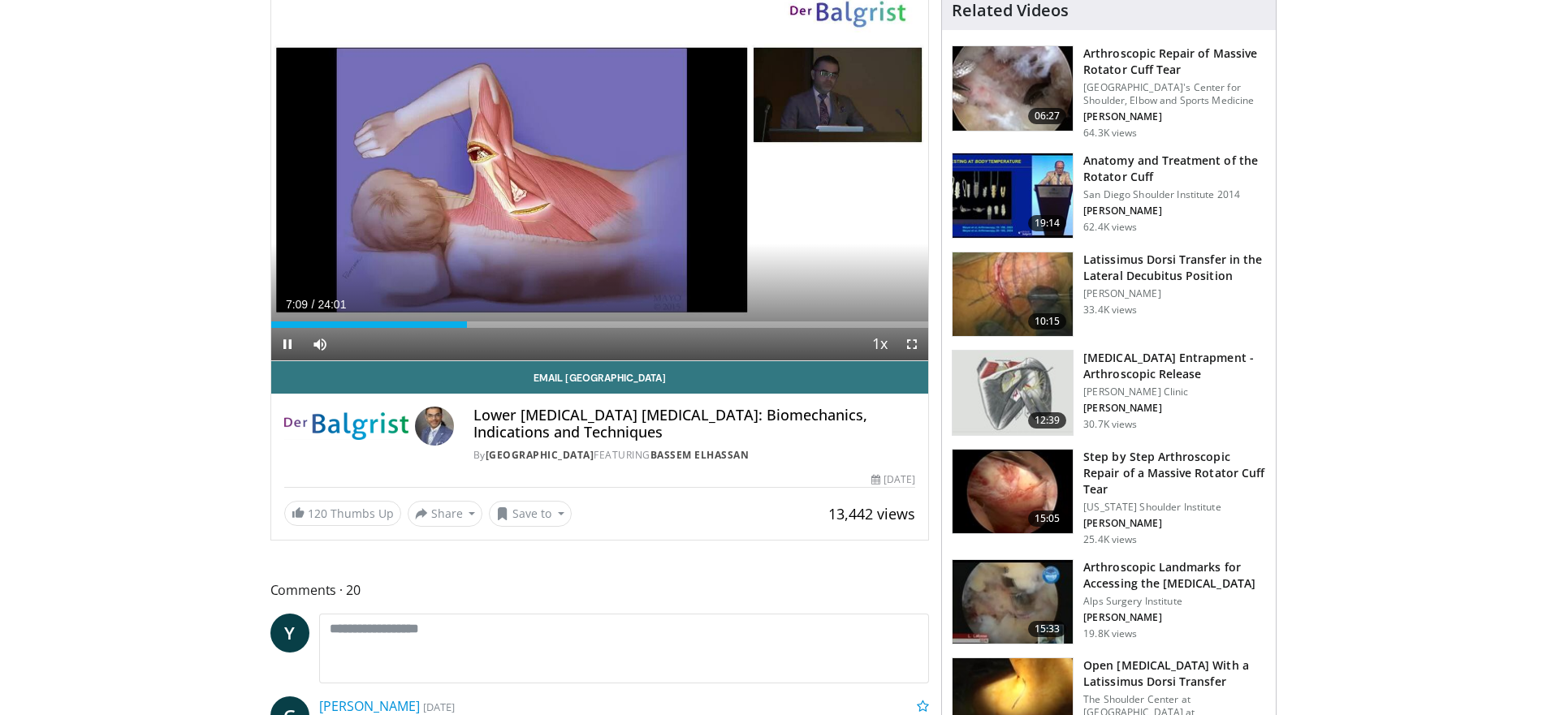
click at [508, 330] on div "Current Time 7:09 / Duration 24:01 Pause Skip Backward Skip Forward Mute Loaded…" at bounding box center [600, 344] width 658 height 32
click at [548, 322] on div "Progress Bar" at bounding box center [549, 325] width 2 height 6
click at [530, 322] on div "Progress Bar" at bounding box center [531, 325] width 2 height 6
click at [540, 325] on div "Progress Bar" at bounding box center [541, 325] width 2 height 6
click at [556, 324] on div "Progress Bar" at bounding box center [557, 325] width 2 height 6
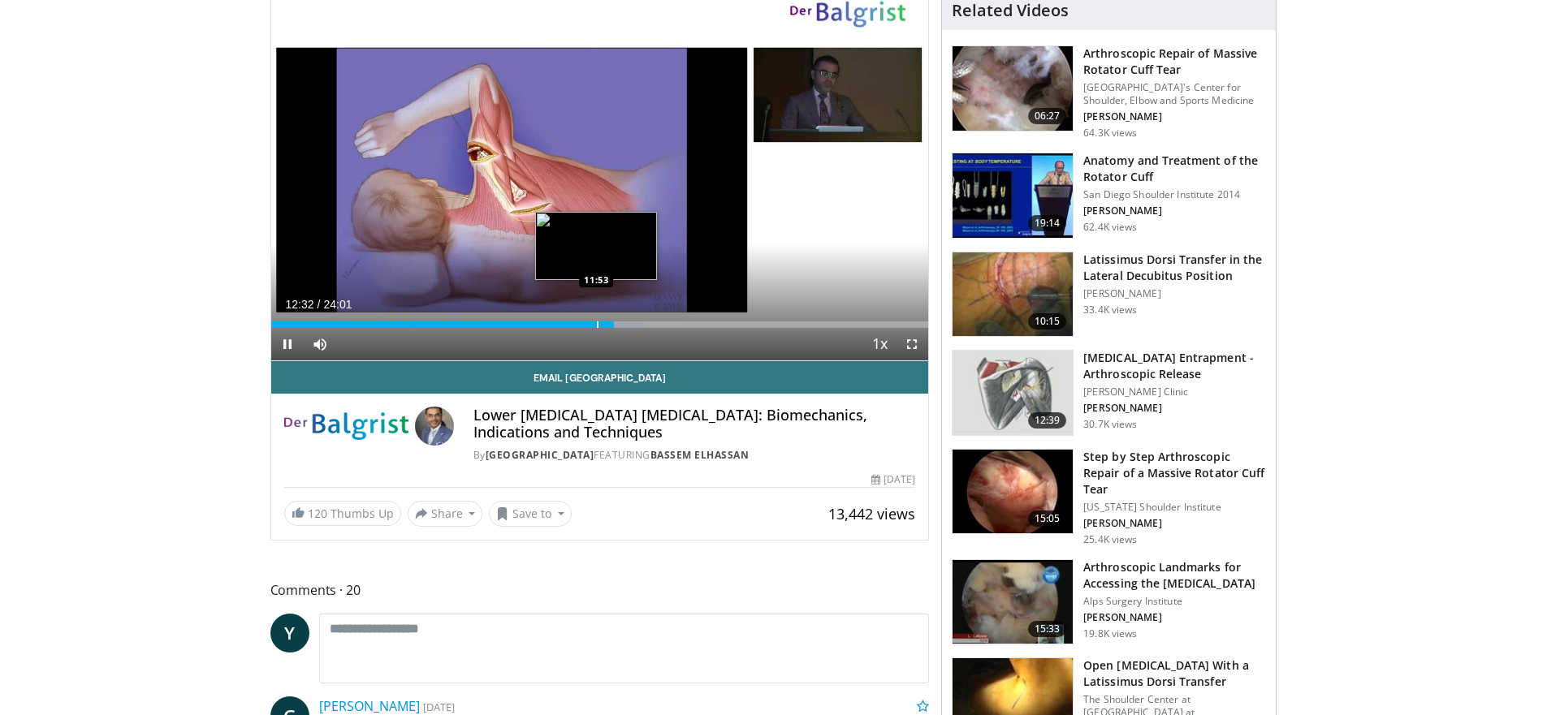
click at [597, 326] on div "Progress Bar" at bounding box center [598, 325] width 2 height 6
click at [913, 341] on span "Video Player" at bounding box center [912, 344] width 32 height 32
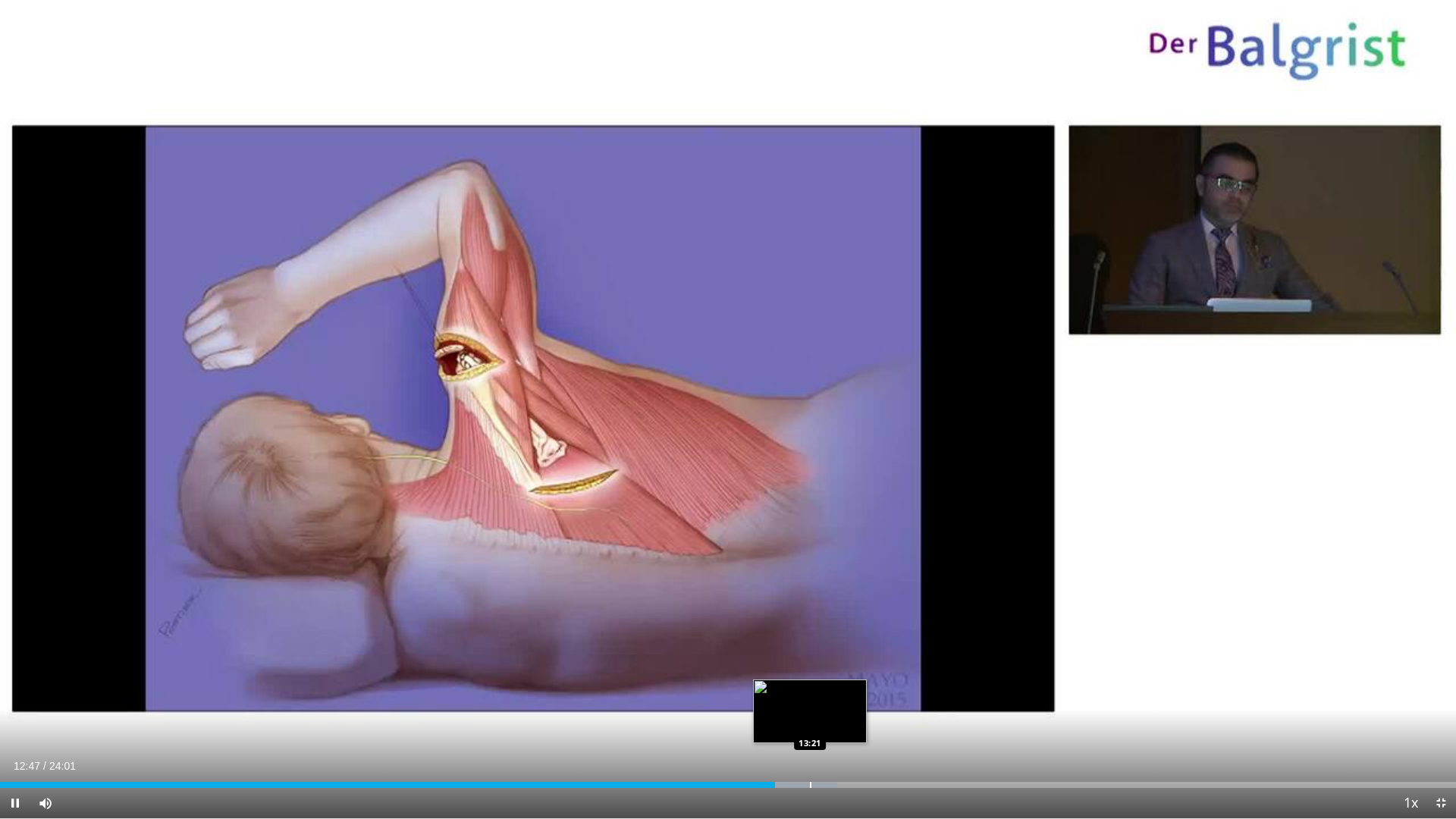
click at [810, 668] on div "Progress Bar" at bounding box center [811, 784] width 2 height 6
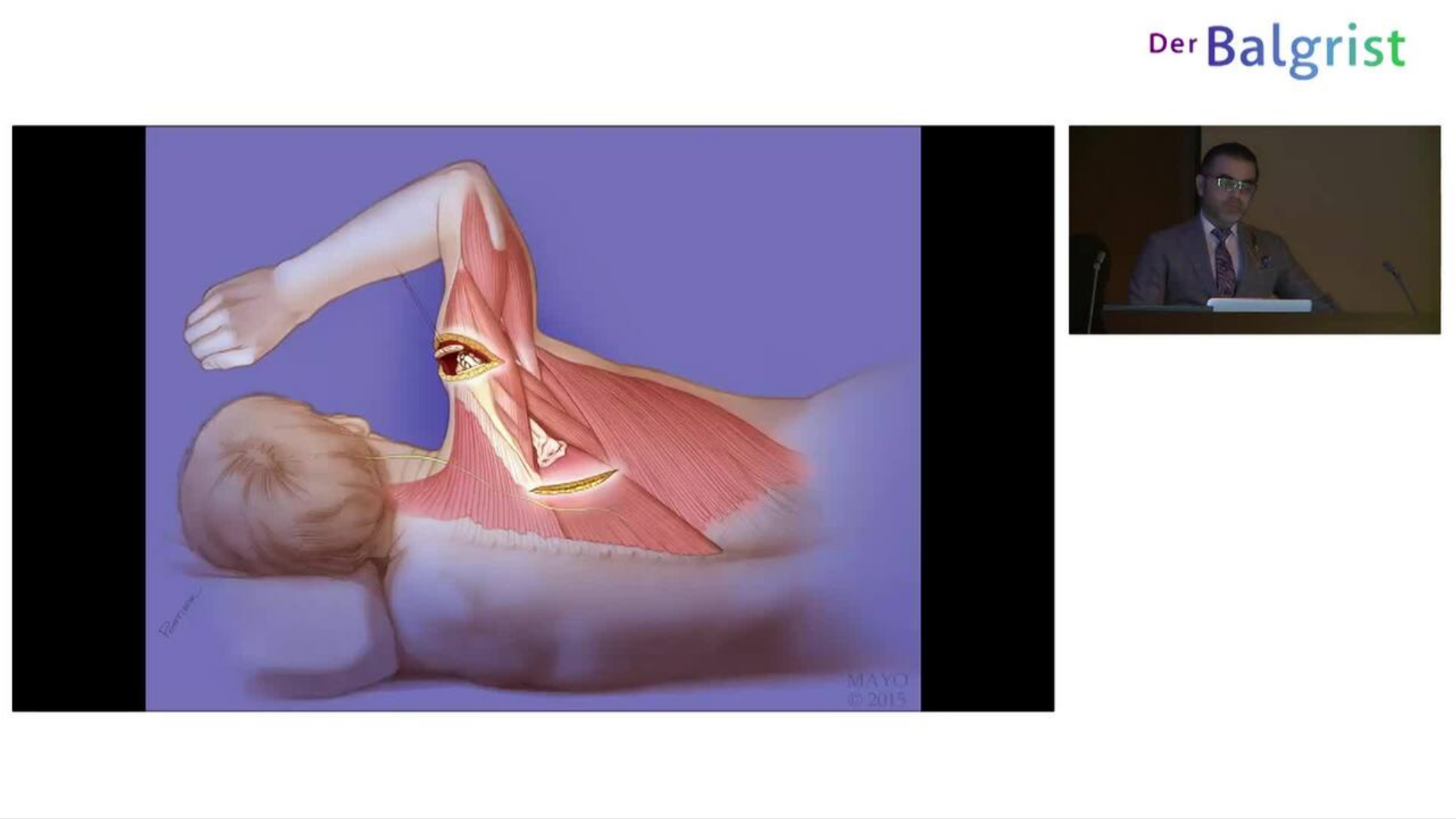
click at [826, 668] on div "10 seconds Tap to unmute" at bounding box center [728, 409] width 1456 height 818
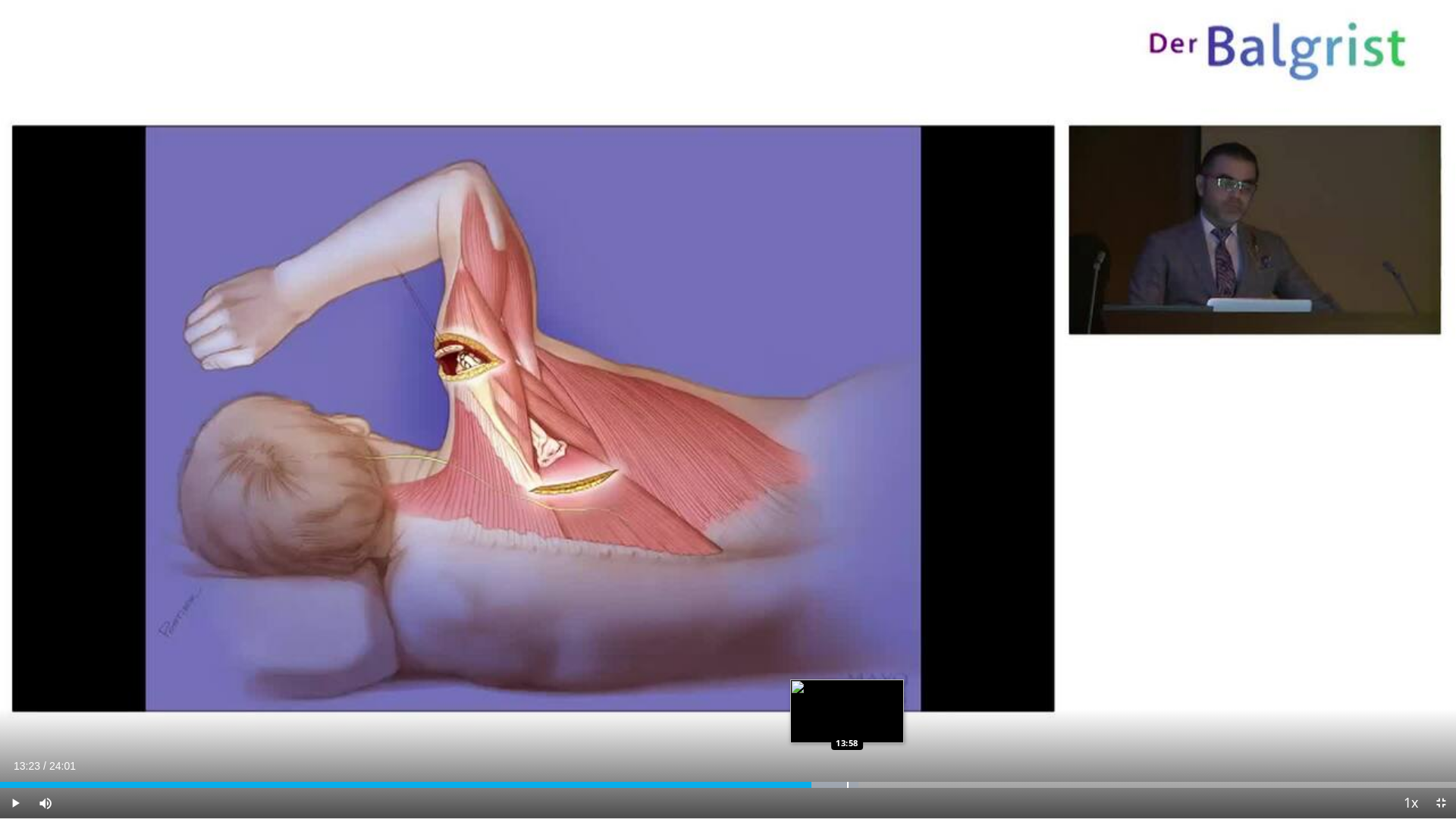
click at [847, 668] on div "Progress Bar" at bounding box center [848, 784] width 2 height 6
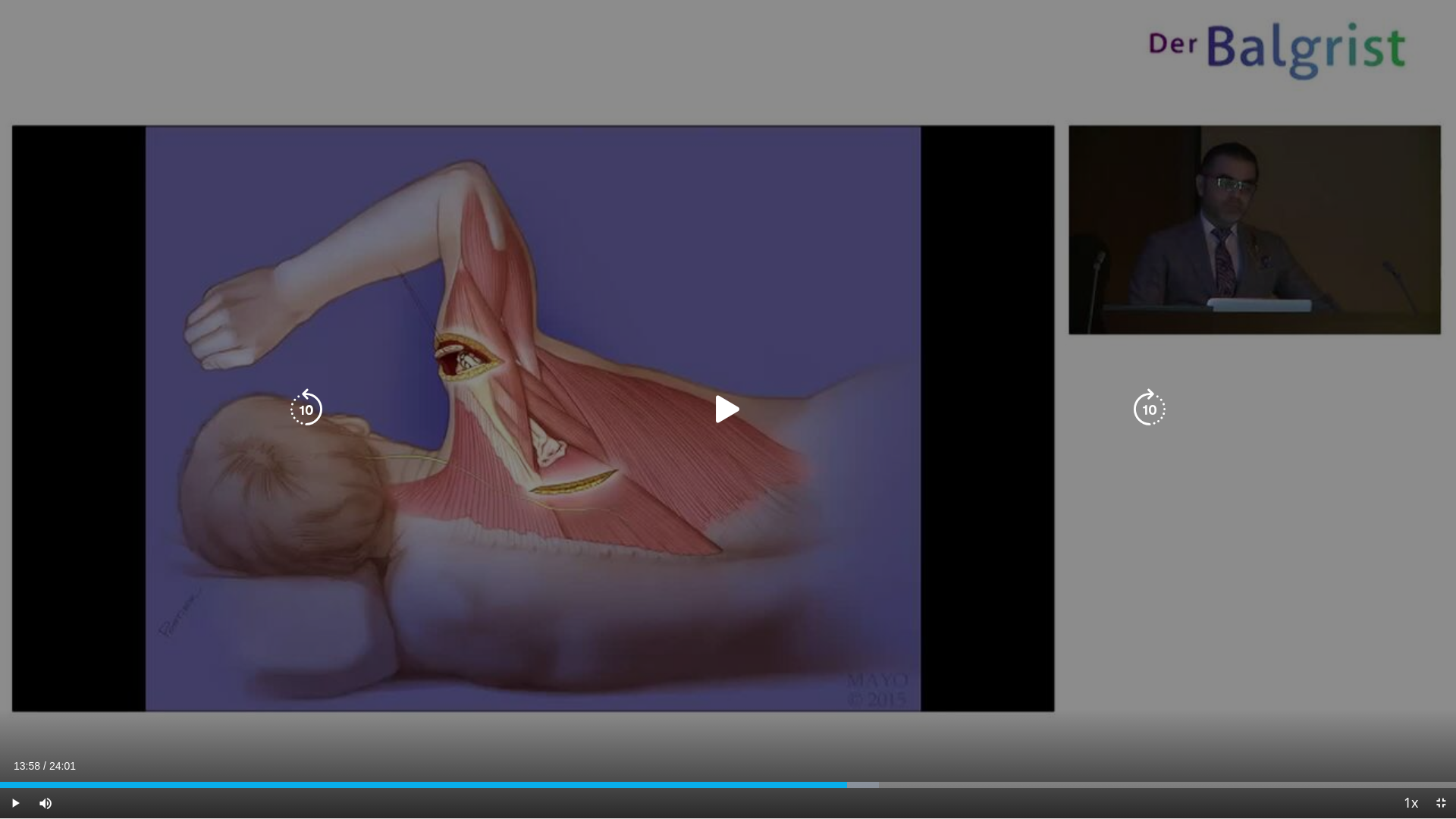
click at [723, 608] on div "10 seconds Tap to unmute" at bounding box center [728, 409] width 1456 height 818
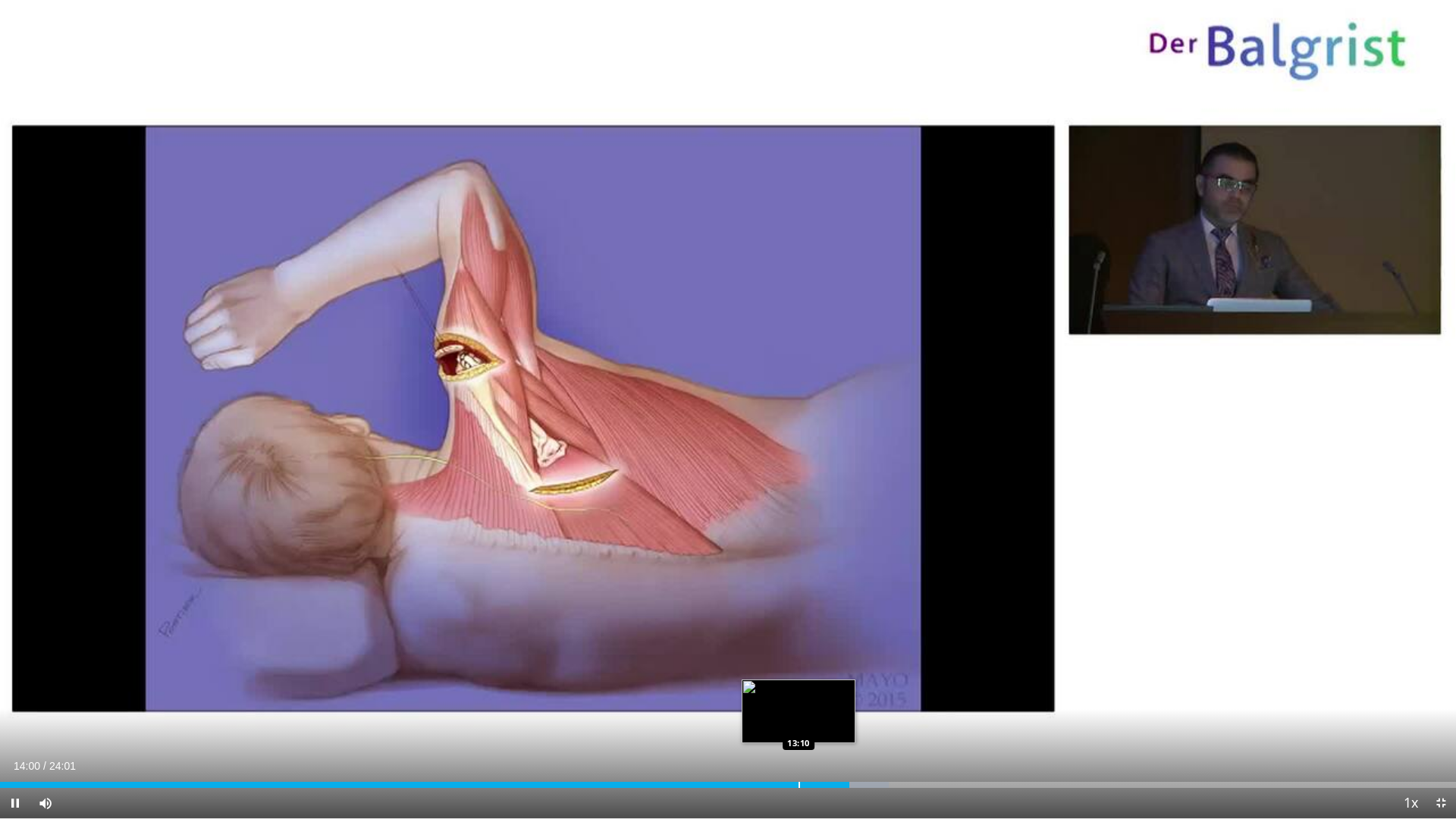
click at [799, 668] on div "Progress Bar" at bounding box center [799, 784] width 2 height 6
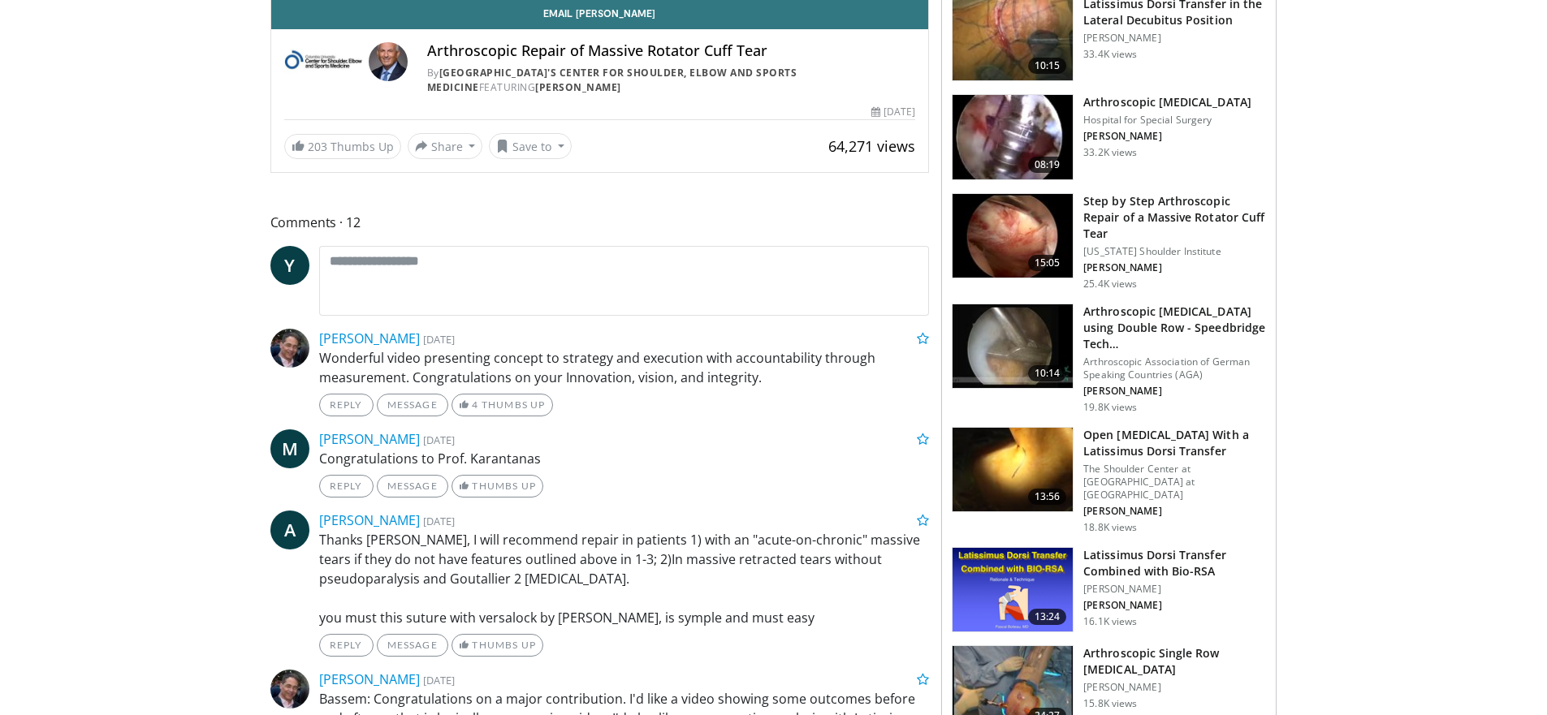
scroll to position [501, 0]
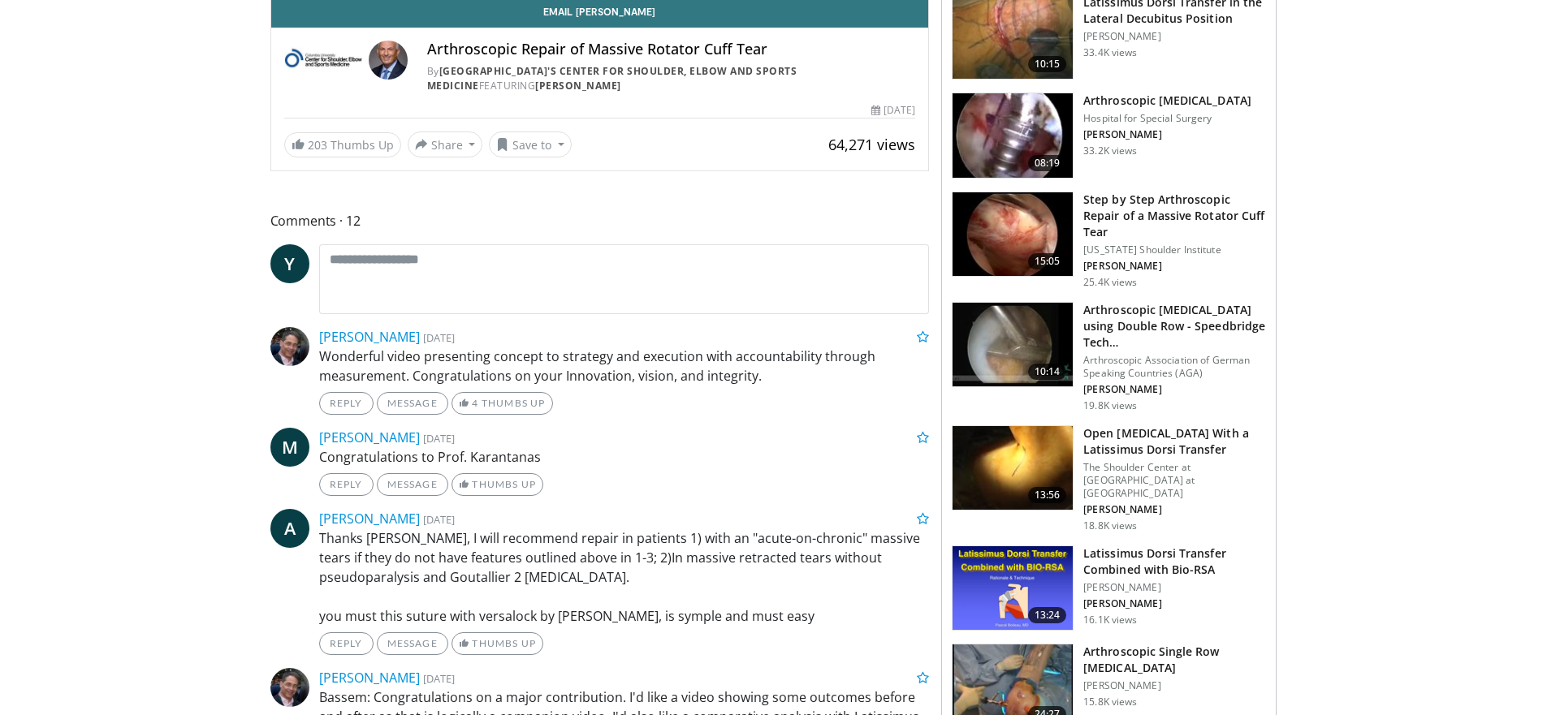
click at [1170, 546] on h3 "Latissimus Dorsi Transfer Combined with Bio-RSA" at bounding box center [1174, 562] width 183 height 32
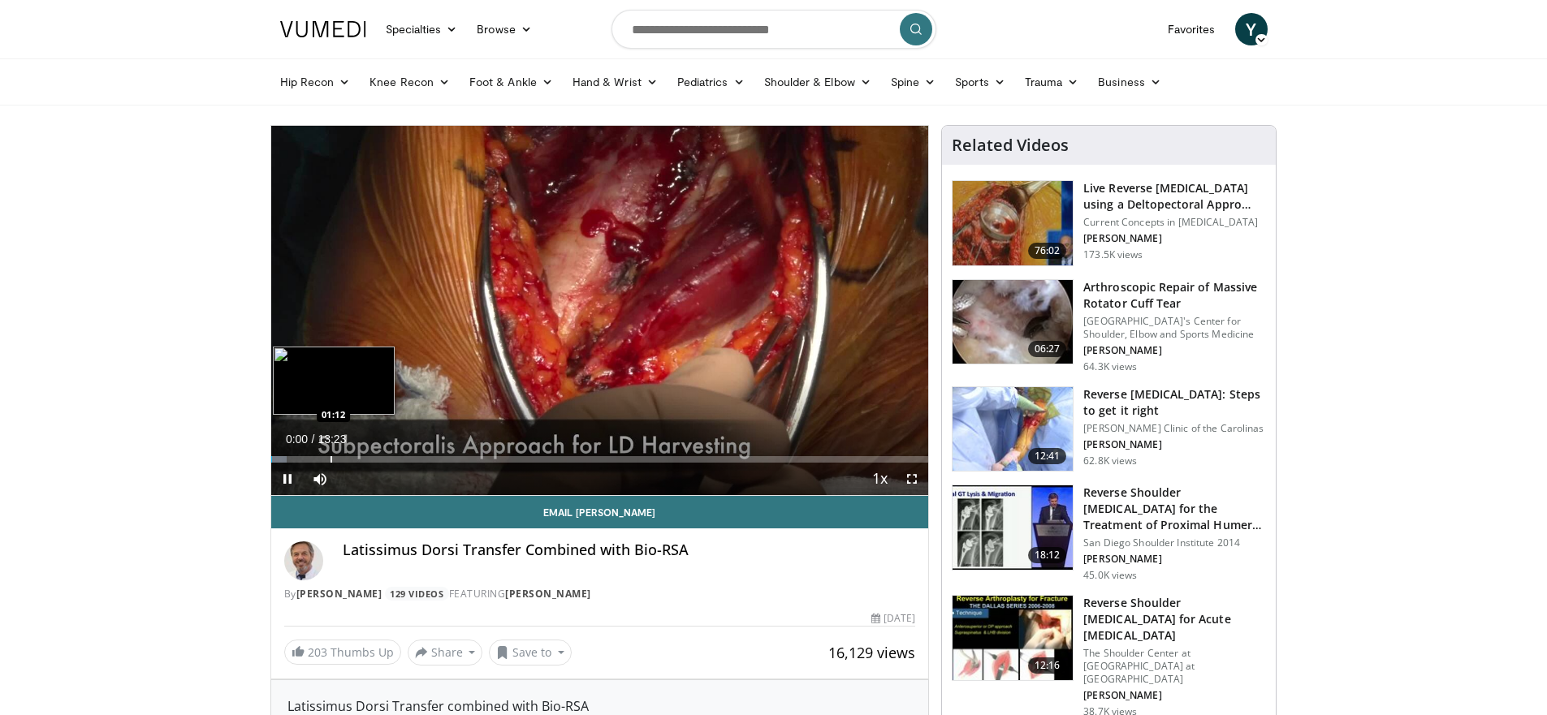
click at [330, 454] on div "Loaded : 2.46% 00:00 01:12" at bounding box center [600, 454] width 658 height 15
click at [365, 456] on div "Progress Bar" at bounding box center [366, 459] width 2 height 6
click at [396, 456] on div "Progress Bar" at bounding box center [397, 459] width 2 height 6
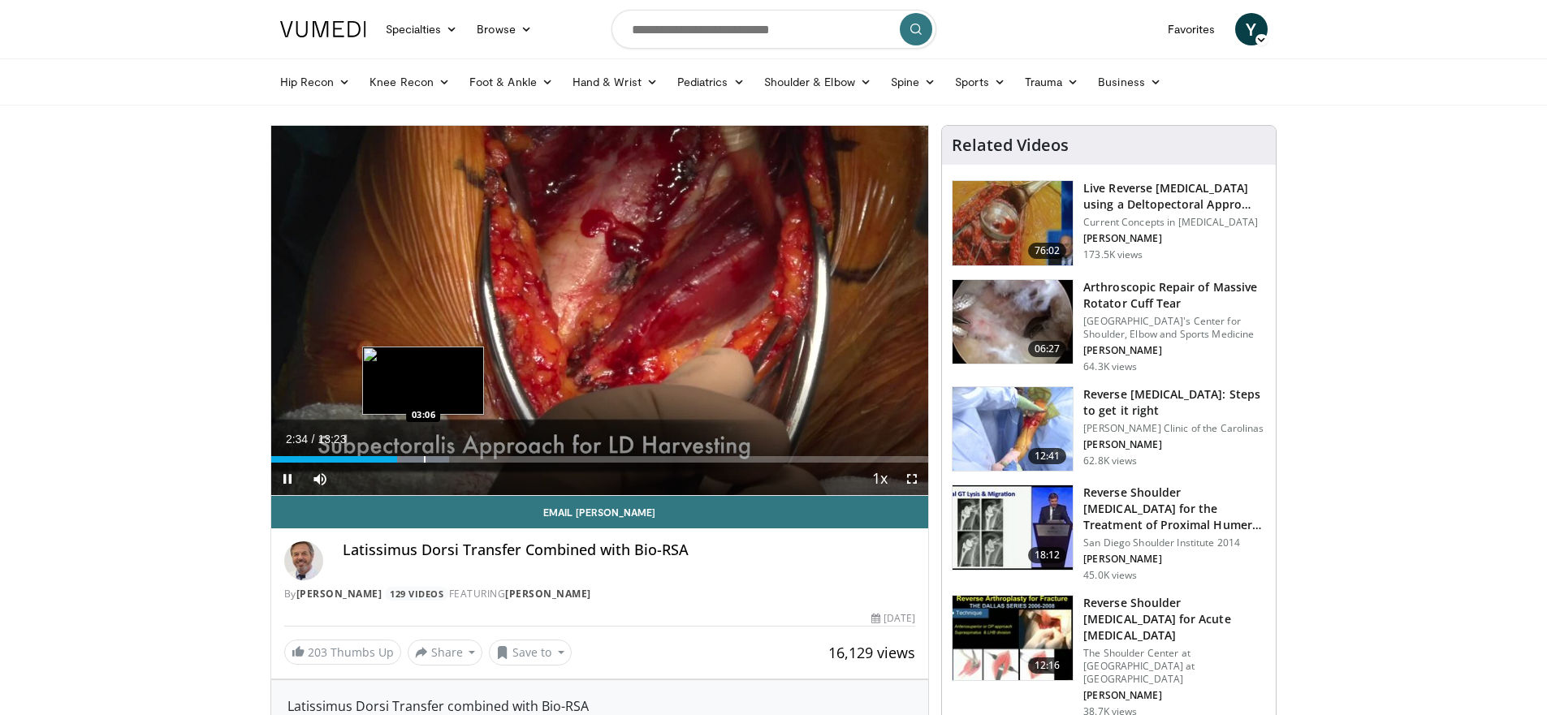
click at [423, 455] on div "10 seconds Tap to unmute" at bounding box center [600, 310] width 658 height 369
click at [439, 456] on div "Progress Bar" at bounding box center [440, 459] width 2 height 6
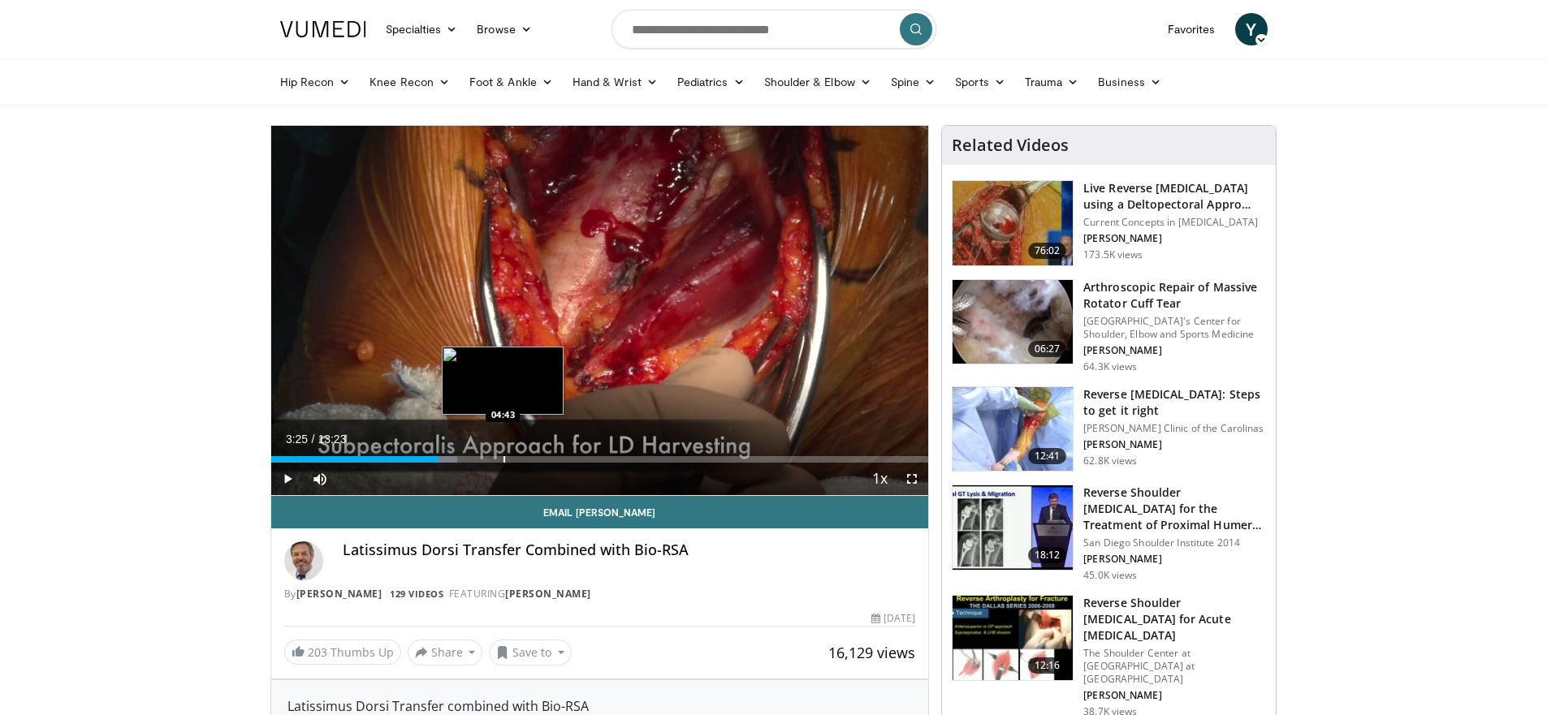
click at [503, 454] on div "Loaded : 28.39% 03:25 04:43" at bounding box center [600, 454] width 658 height 15
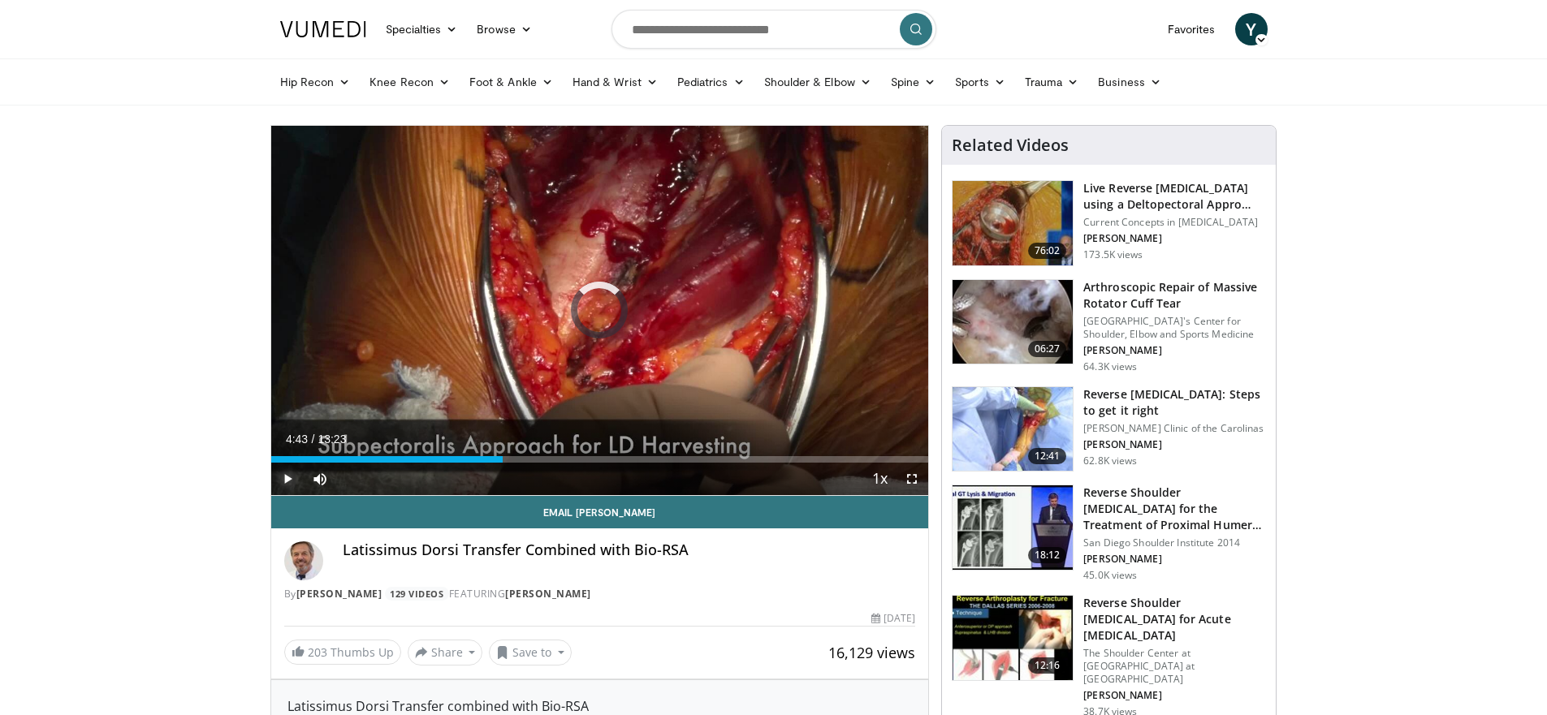
click at [285, 482] on span "Video Player" at bounding box center [287, 479] width 32 height 32
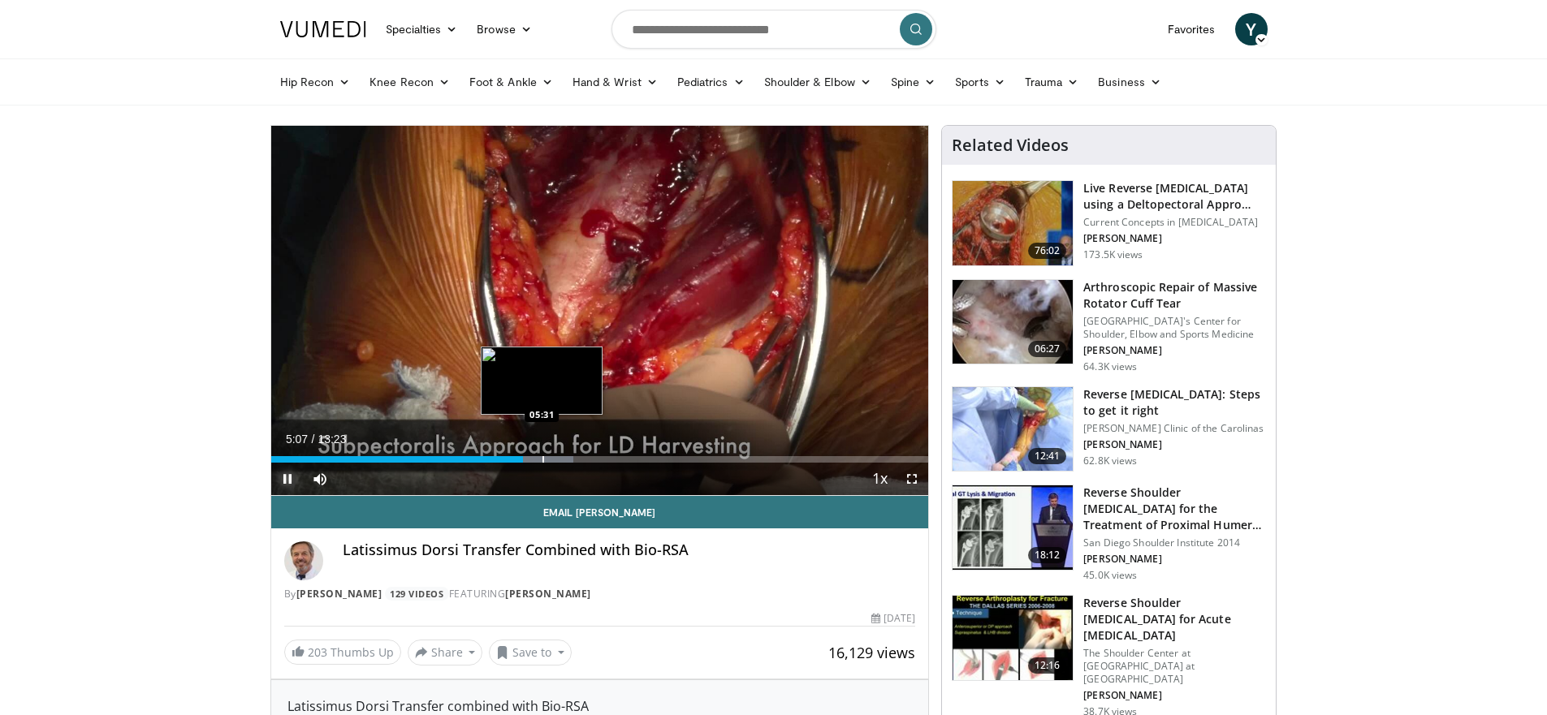
click at [542, 461] on div "Progress Bar" at bounding box center [543, 459] width 2 height 6
click at [564, 455] on div "Loaded : 49.37% 05:36 05:59" at bounding box center [600, 454] width 658 height 15
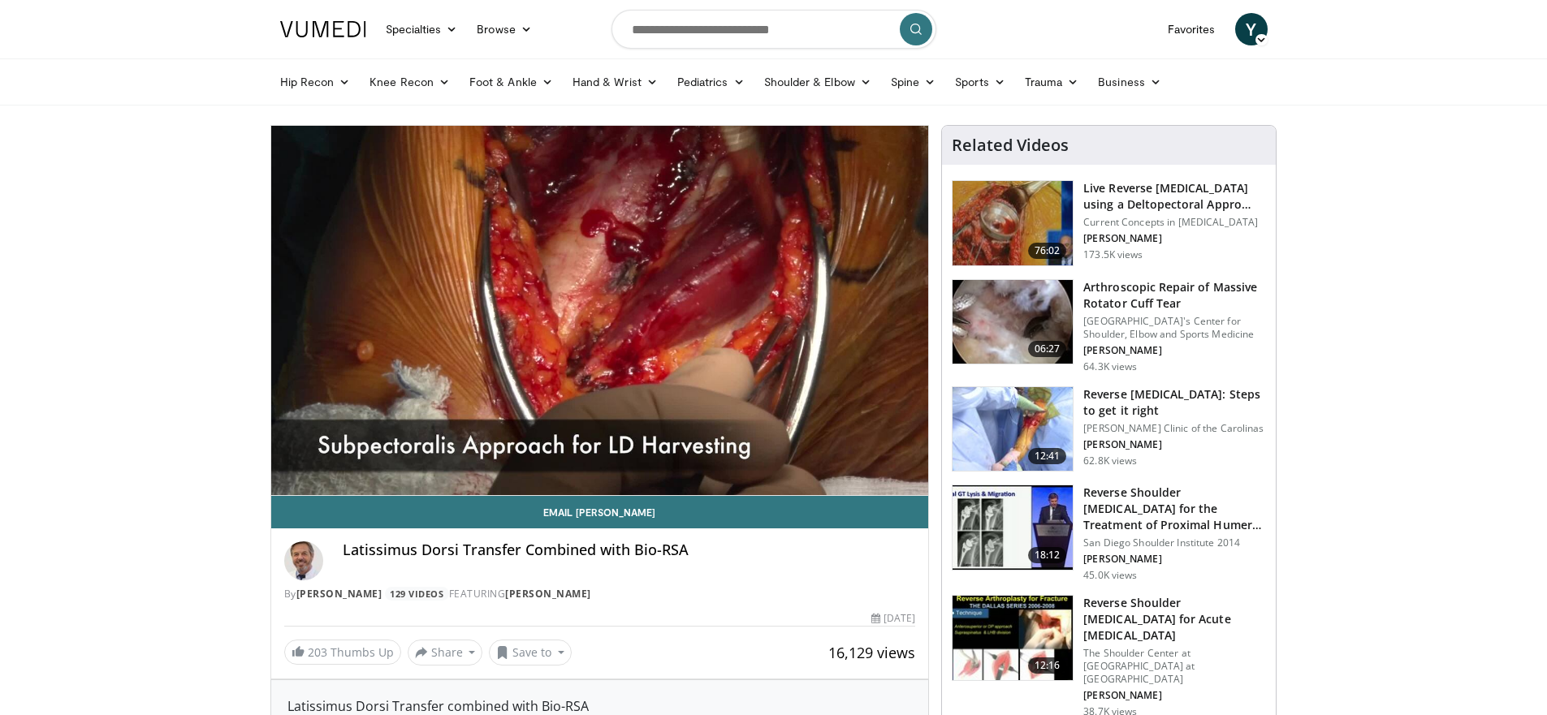
click at [564, 455] on div "10 seconds Tap to unmute" at bounding box center [600, 310] width 658 height 369
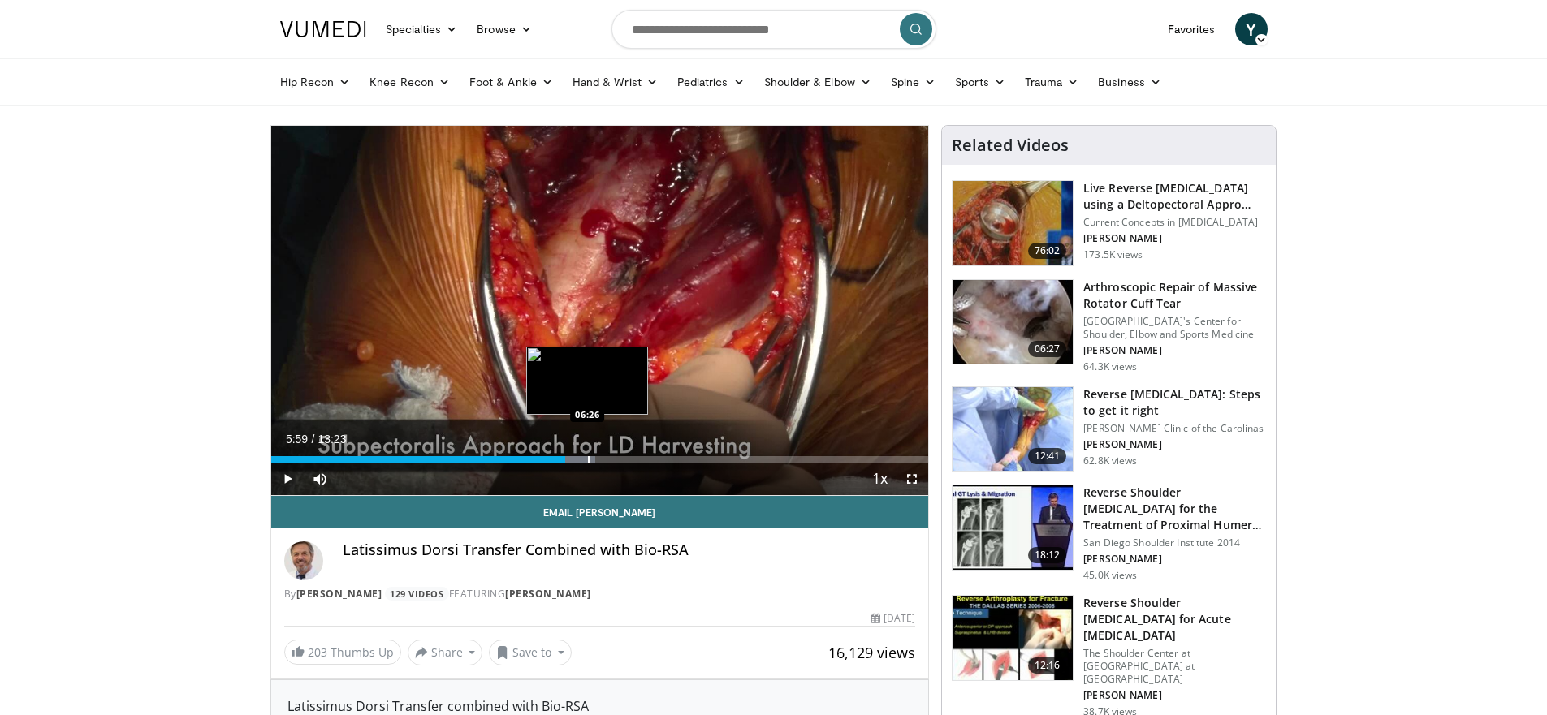
click at [587, 453] on div "Loaded : 49.37% 05:59 06:26" at bounding box center [600, 454] width 658 height 15
click at [587, 453] on div "Loaded : 49.37% 06:26 06:26" at bounding box center [600, 454] width 658 height 15
click at [601, 456] on div "Progress Bar" at bounding box center [602, 459] width 2 height 6
click at [629, 455] on div "Loaded : 53.51% 06:41 07:18" at bounding box center [600, 454] width 658 height 15
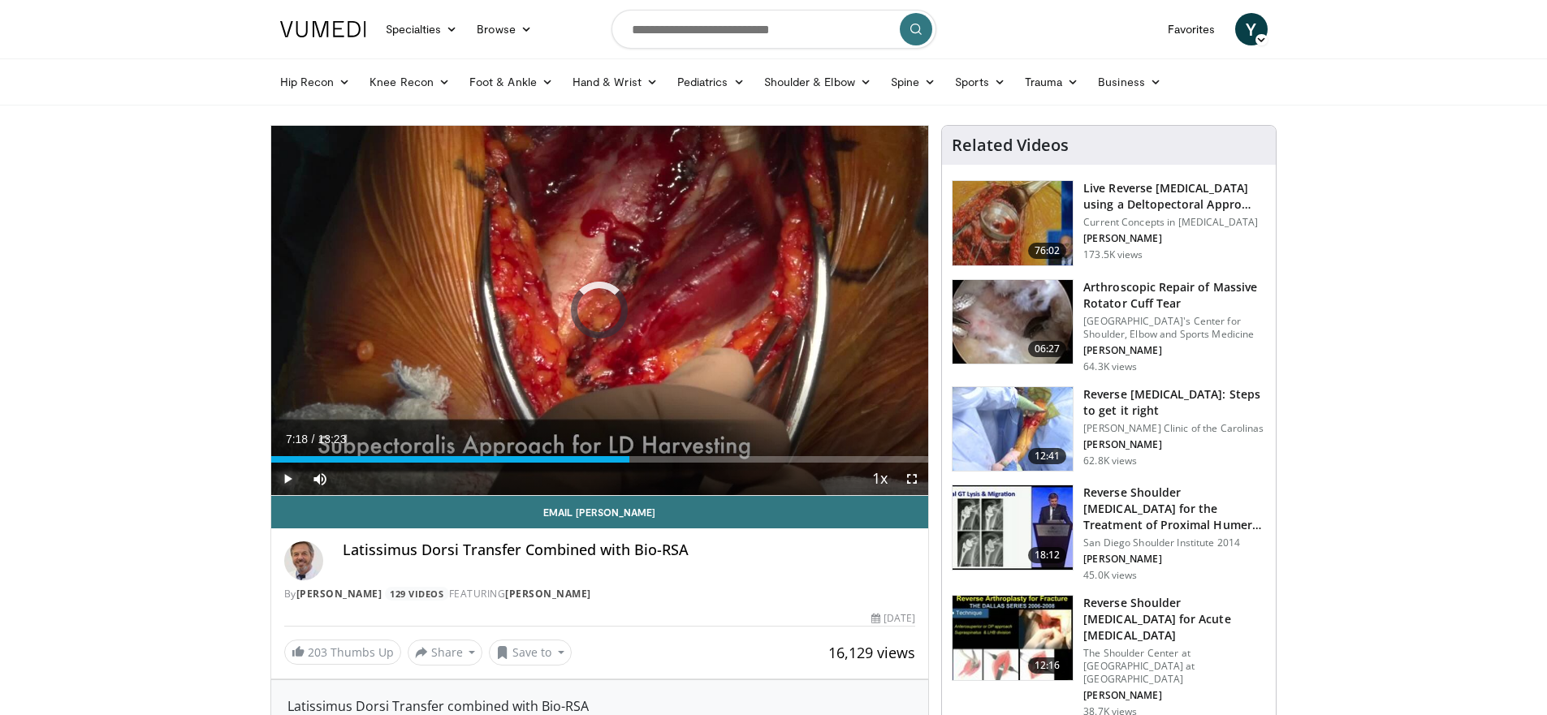
click at [290, 481] on span "Video Player" at bounding box center [287, 479] width 32 height 32
click at [616, 459] on div "Progress Bar" at bounding box center [617, 459] width 2 height 6
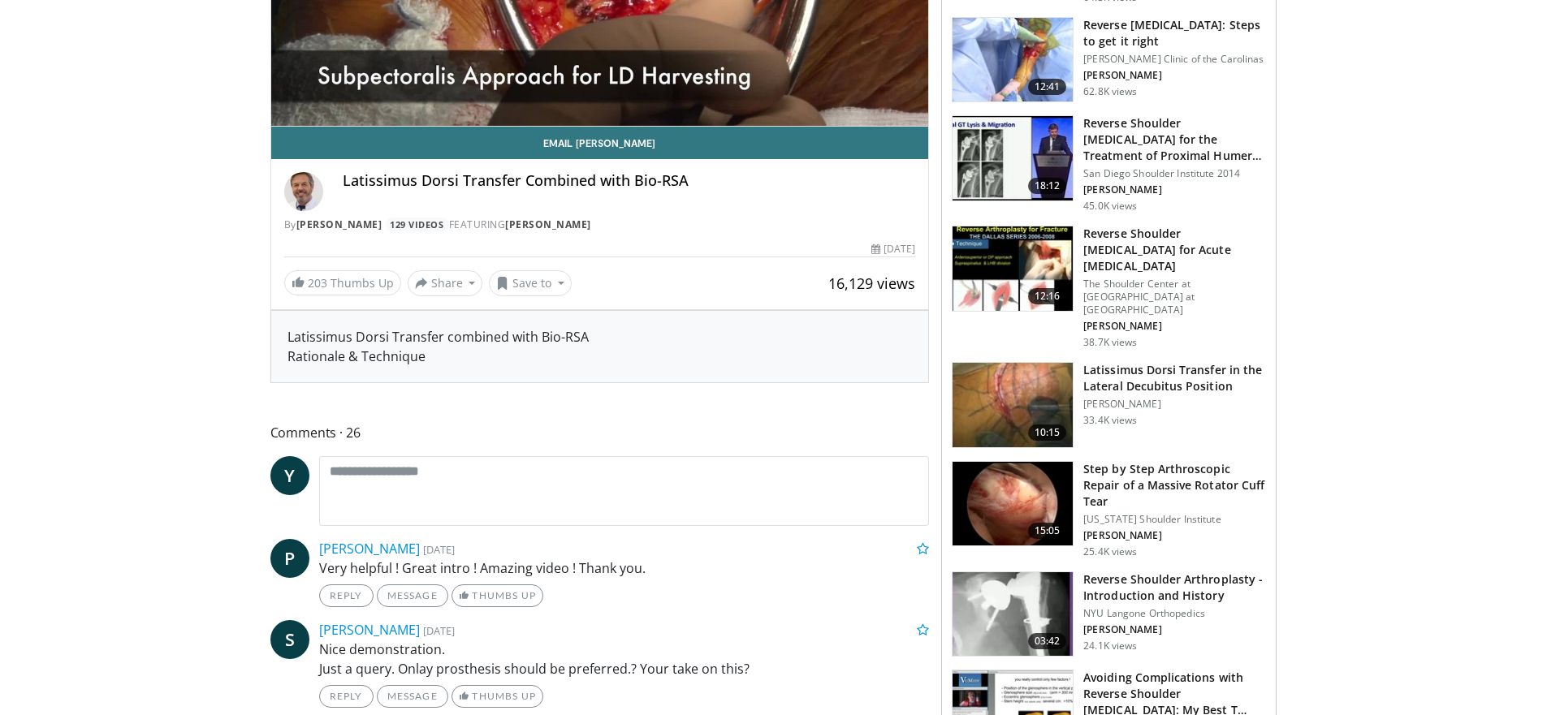
scroll to position [370, 0]
click at [1178, 386] on h3 "Latissimus Dorsi Transfer in the Lateral Decubitus Position" at bounding box center [1174, 377] width 183 height 32
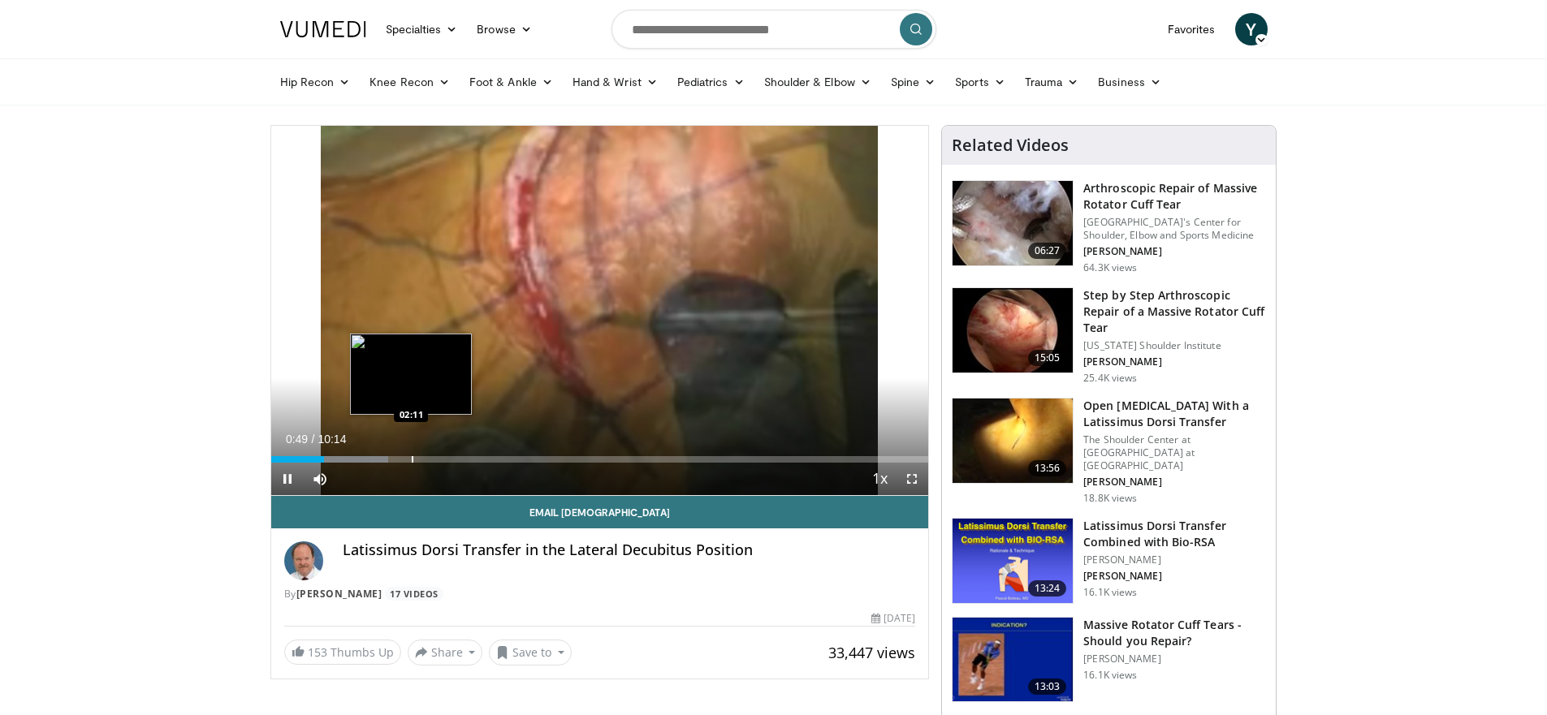
click at [411, 451] on div "Loaded : 17.85% 00:49 02:11" at bounding box center [600, 454] width 658 height 15
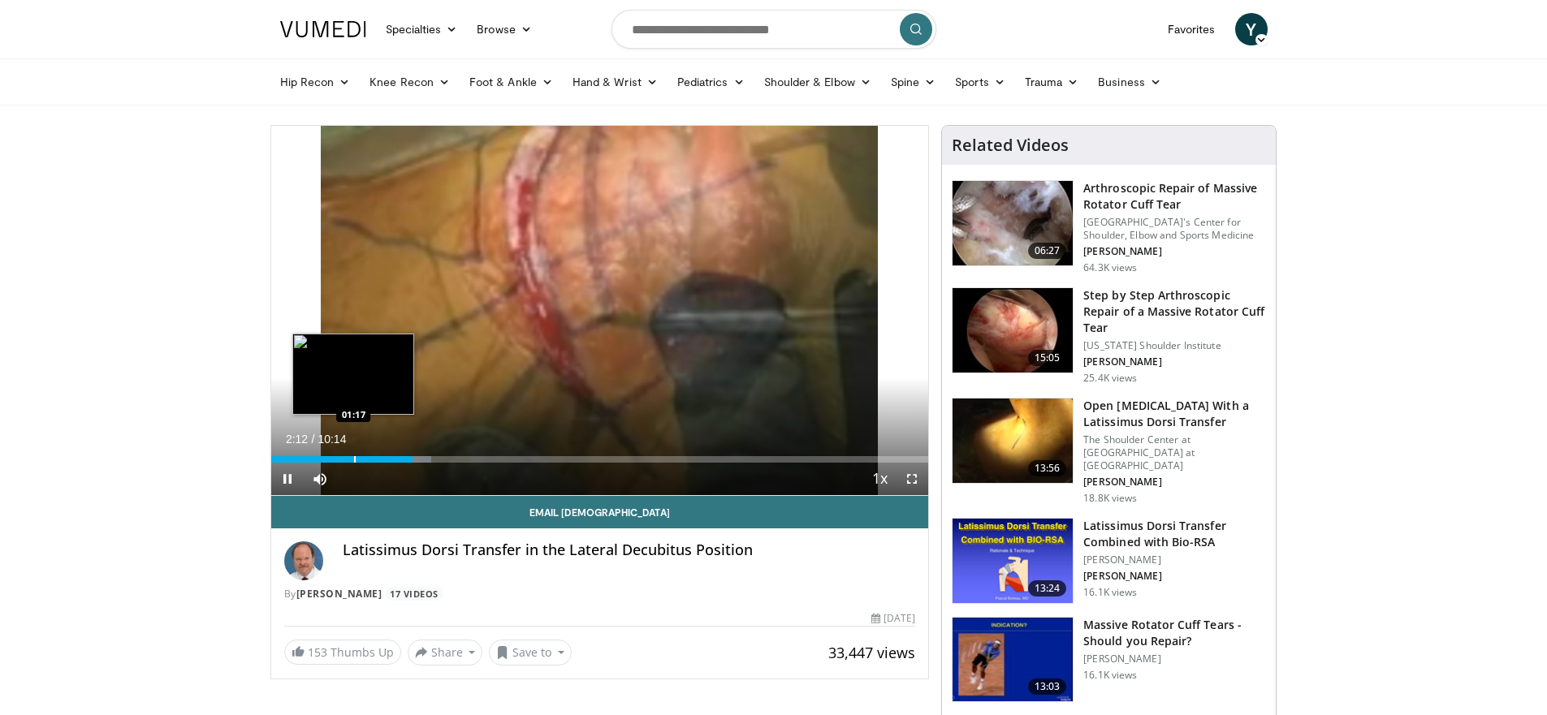
click at [354, 460] on div "Progress Bar" at bounding box center [355, 459] width 2 height 6
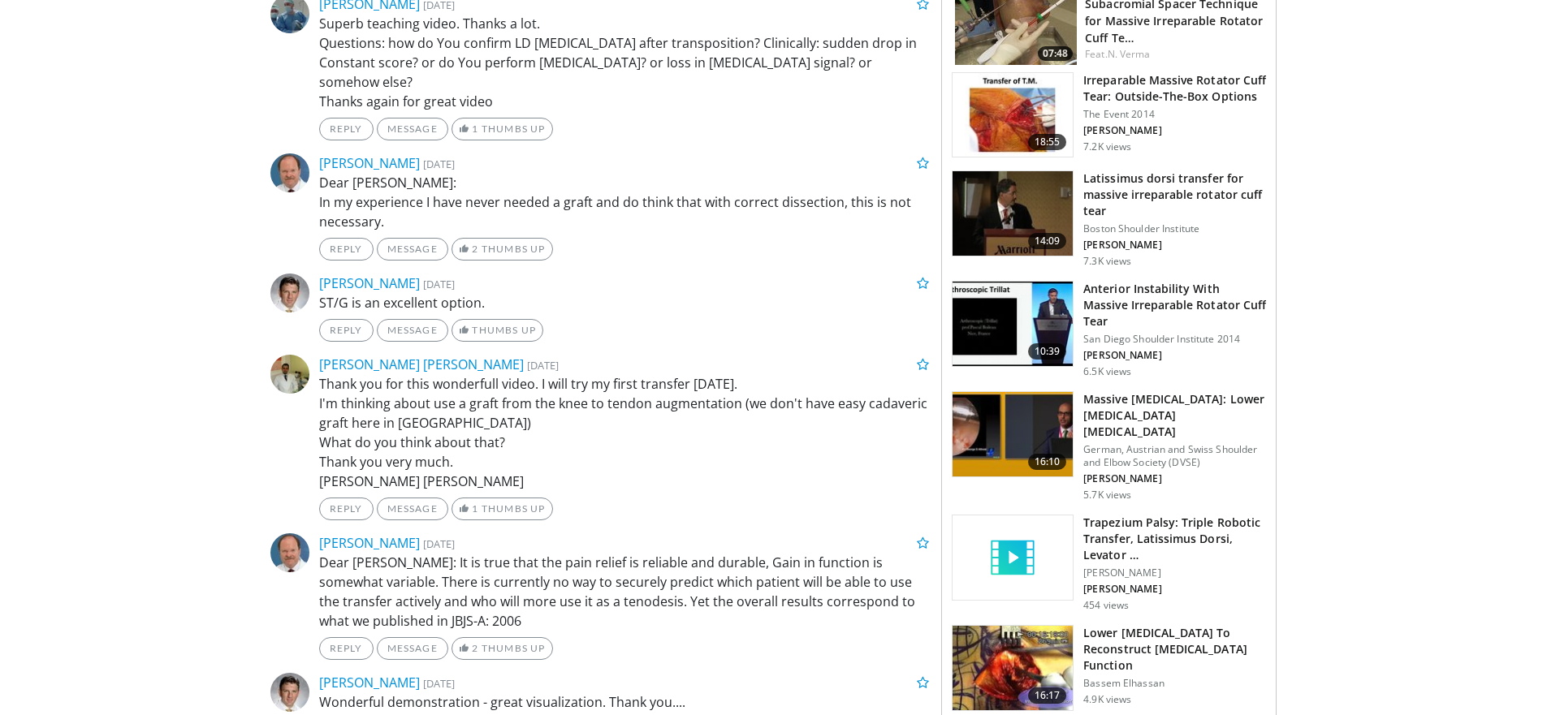
scroll to position [1170, 0]
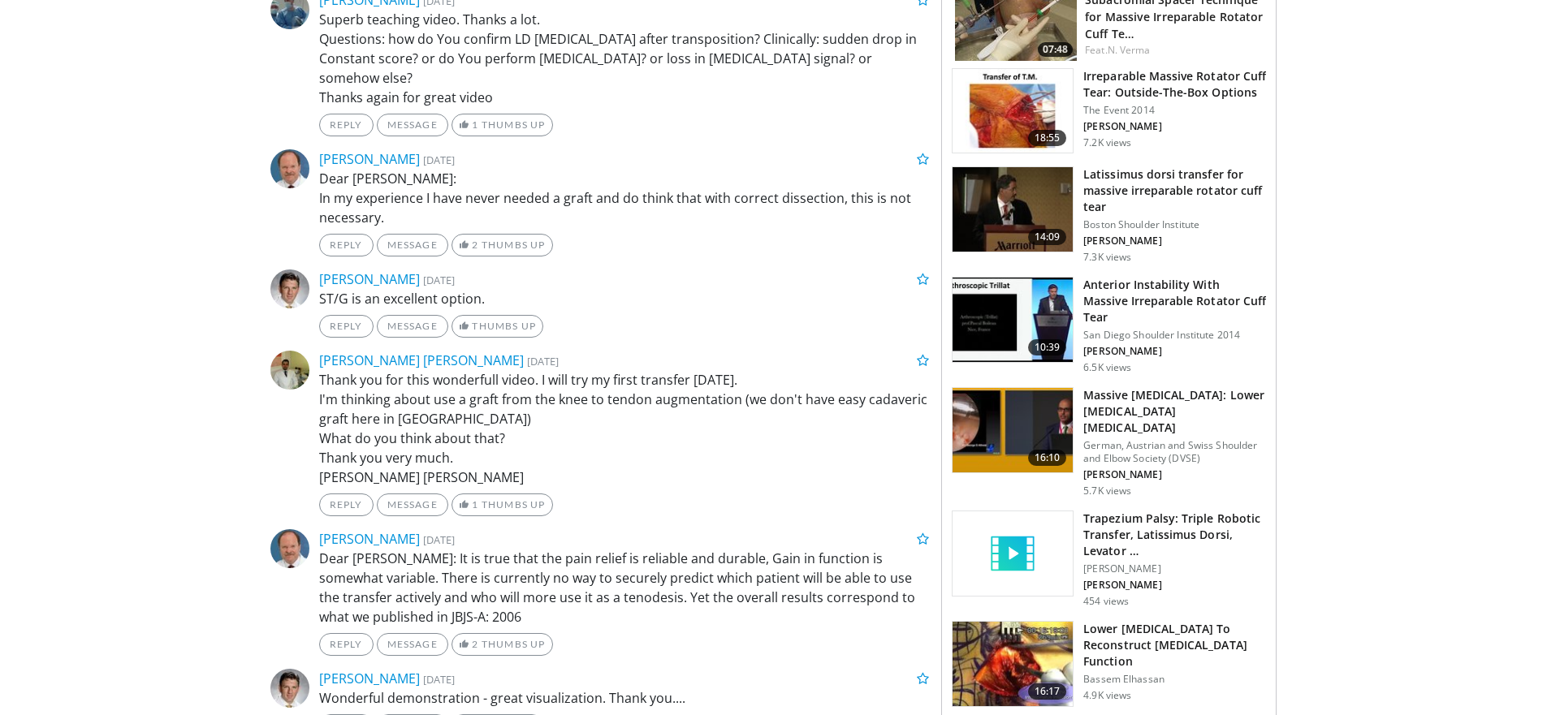
click at [1123, 621] on h3 "Lower [MEDICAL_DATA] To Reconstruct [MEDICAL_DATA] Function" at bounding box center [1174, 645] width 183 height 49
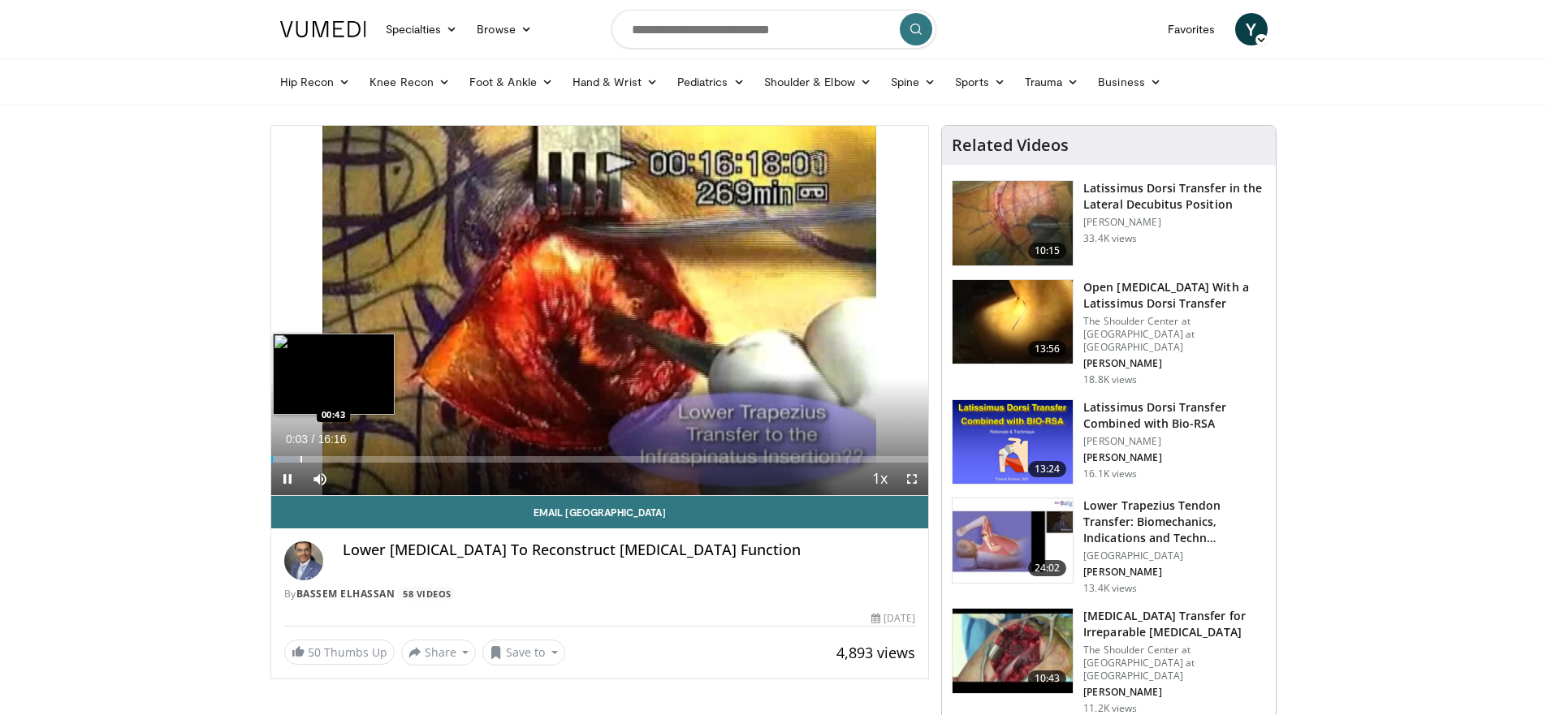
click at [300, 456] on div "Progress Bar" at bounding box center [301, 459] width 2 height 6
click at [322, 459] on div "Progress Bar" at bounding box center [323, 459] width 2 height 6
click at [352, 459] on div "Progress Bar" at bounding box center [353, 459] width 2 height 6
click at [336, 460] on div "Progress Bar" at bounding box center [337, 459] width 2 height 6
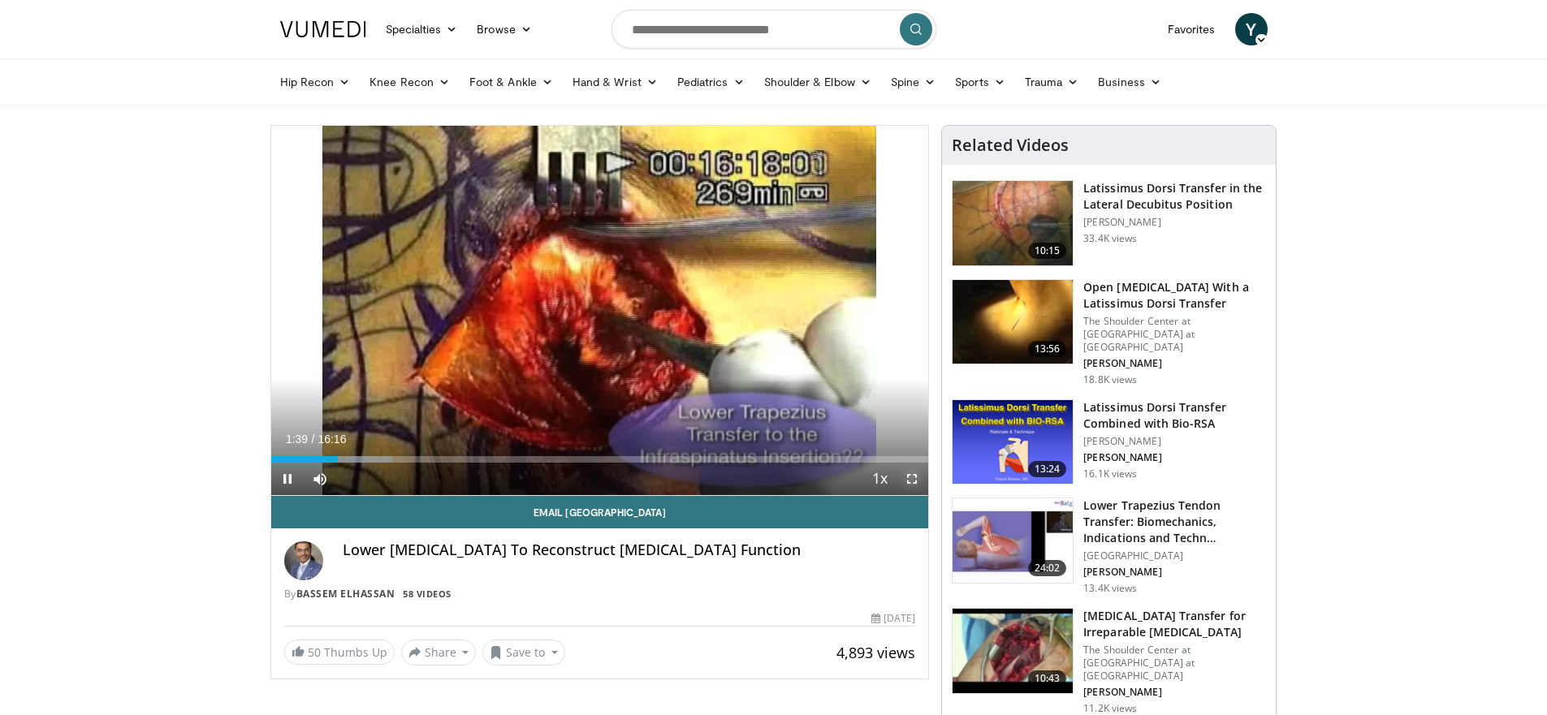
click at [913, 480] on span "Video Player" at bounding box center [912, 479] width 32 height 32
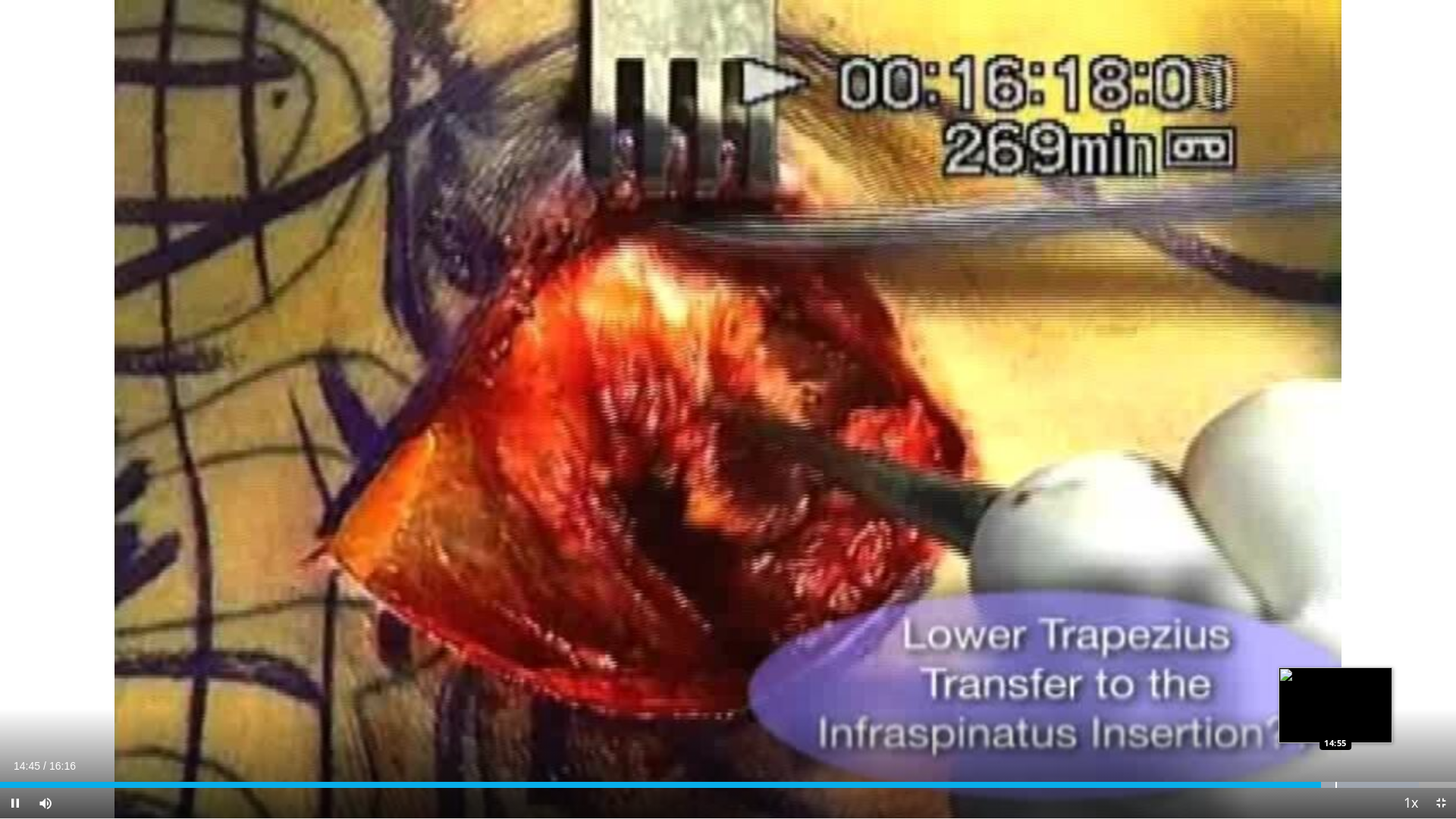
click at [1336, 668] on div "Progress Bar" at bounding box center [1336, 784] width 2 height 6
click at [1363, 668] on div "Progress Bar" at bounding box center [1364, 784] width 2 height 6
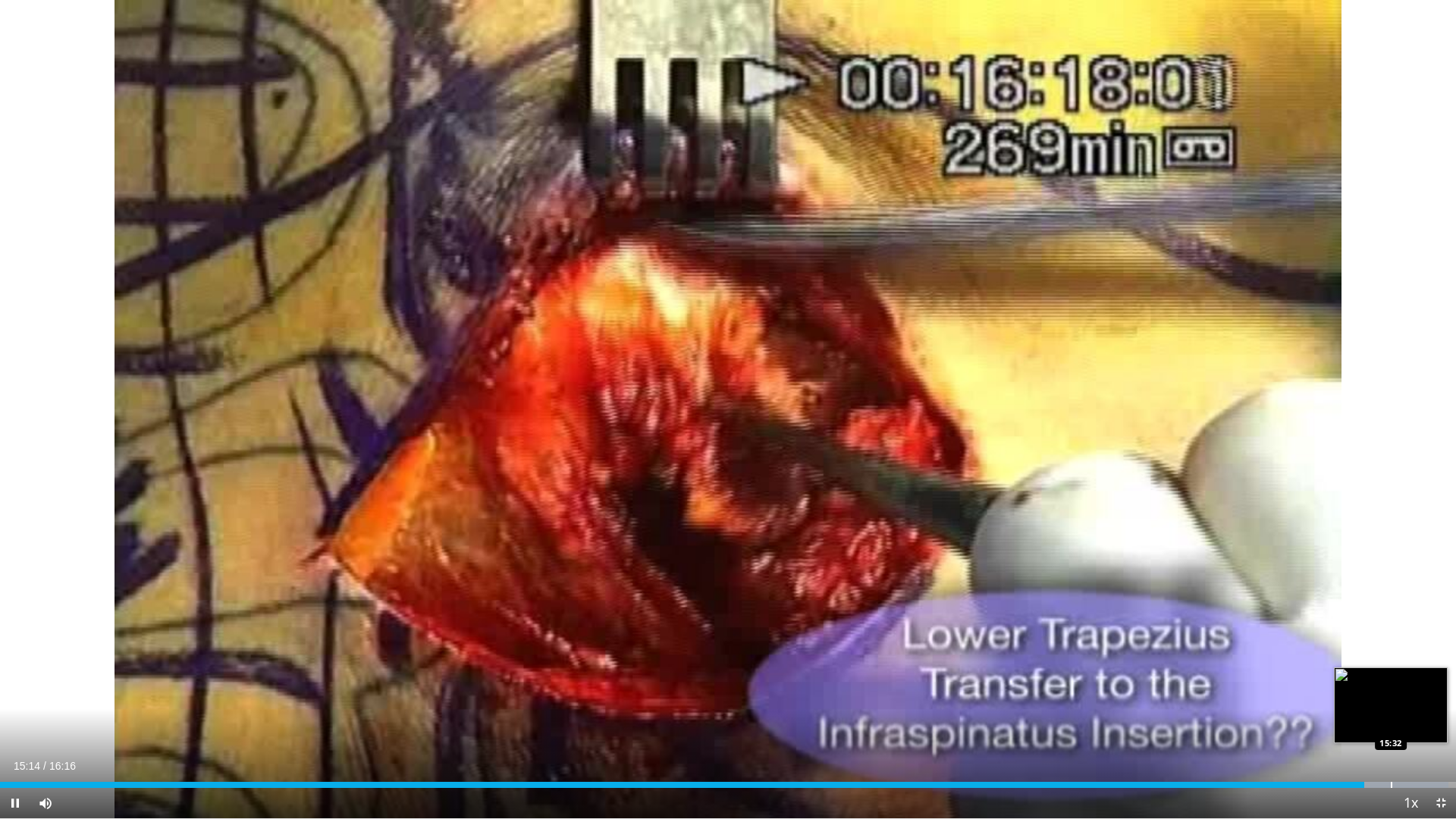
click at [1391, 668] on div "Progress Bar" at bounding box center [1392, 784] width 2 height 6
click at [1418, 668] on div "Progress Bar" at bounding box center [1419, 784] width 2 height 6
